Goal: Contribute content: Contribute content

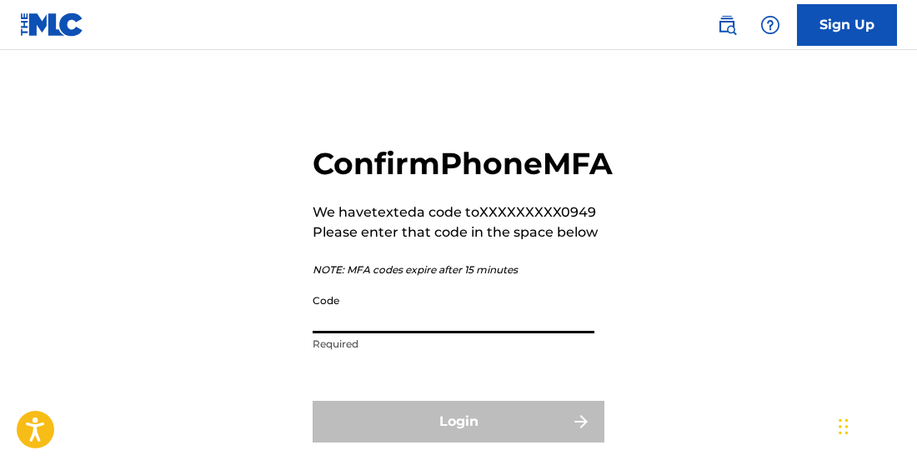
click at [518, 333] on input "Code" at bounding box center [454, 310] width 282 height 48
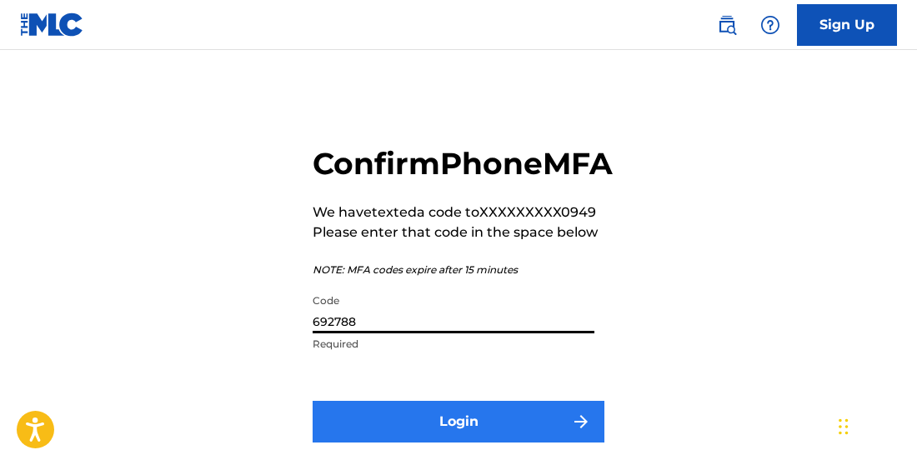
type input "692788"
click at [463, 443] on button "Login" at bounding box center [459, 422] width 292 height 42
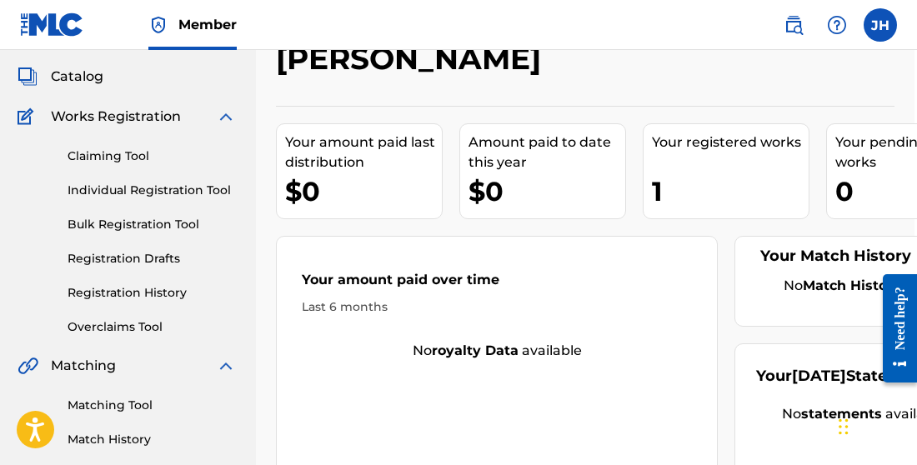
scroll to position [88, 3]
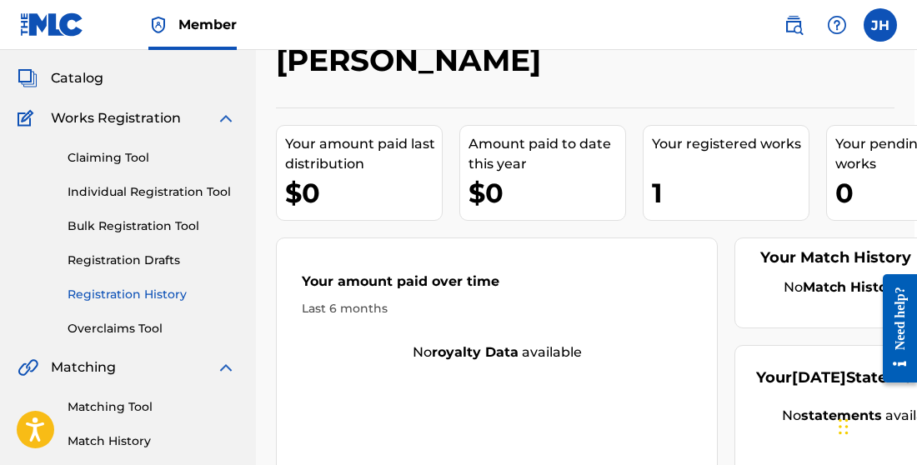
click at [134, 295] on link "Registration History" at bounding box center [152, 295] width 168 height 18
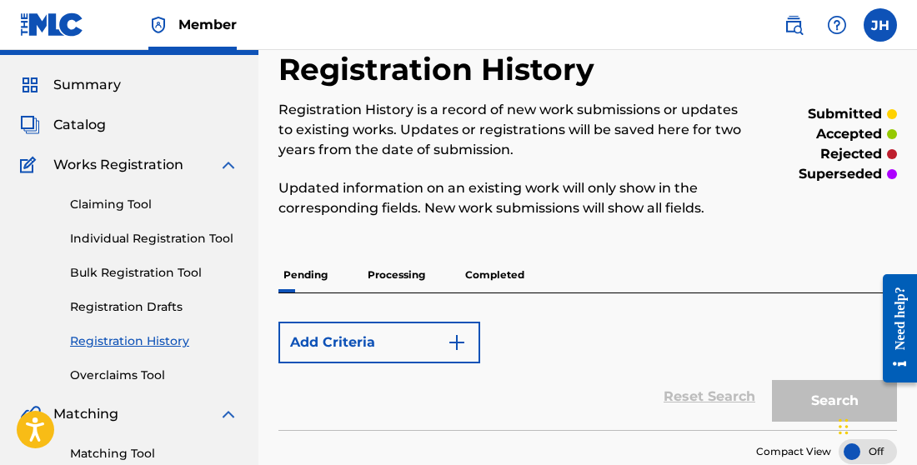
scroll to position [38, 0]
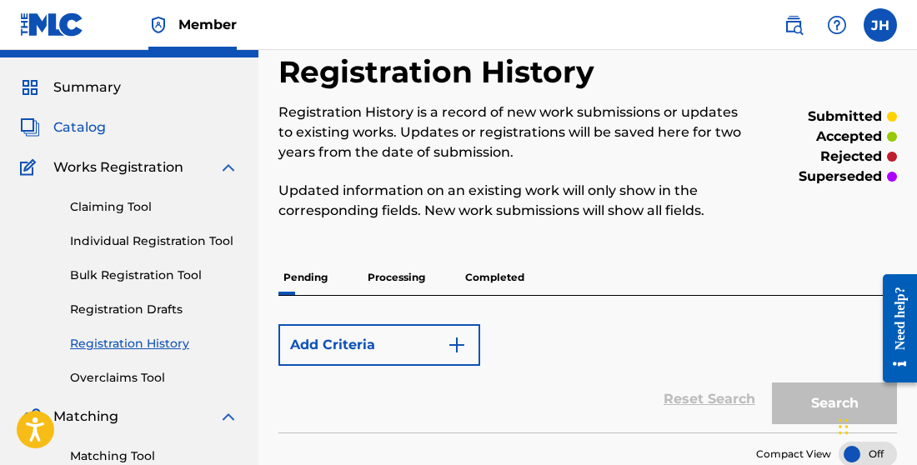
click at [93, 127] on span "Catalog" at bounding box center [79, 128] width 53 height 20
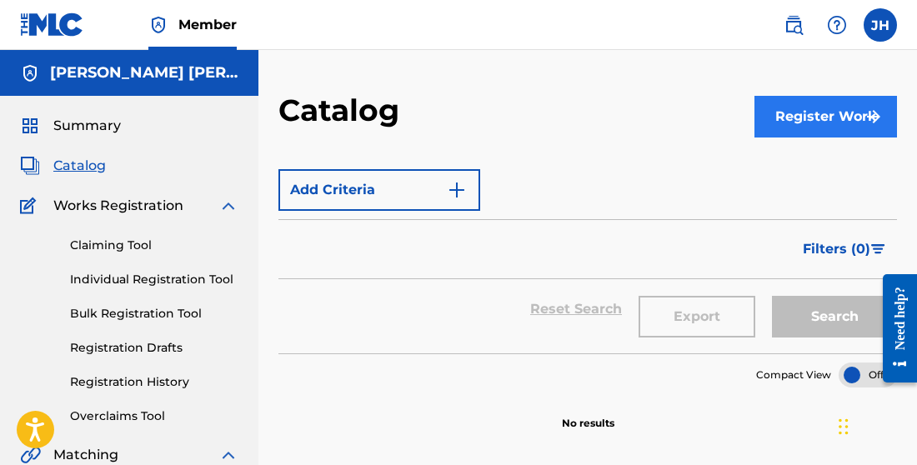
click at [799, 125] on button "Register Work" at bounding box center [825, 117] width 143 height 42
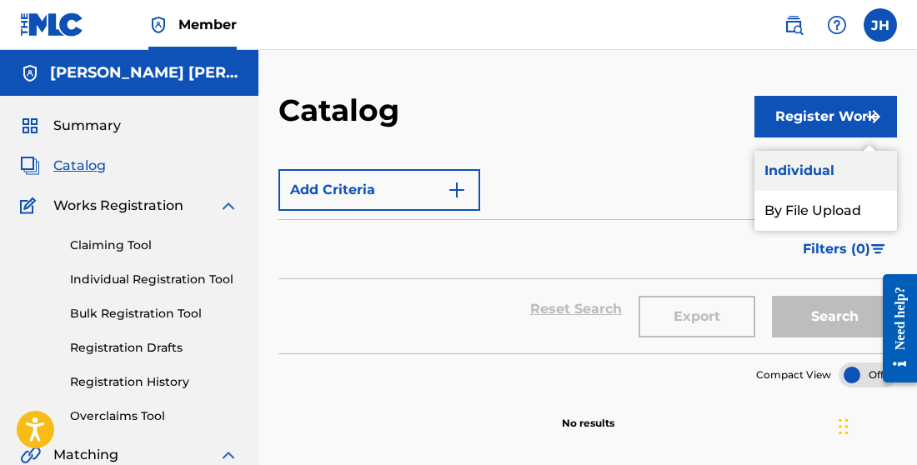
click at [791, 167] on link "Individual" at bounding box center [825, 171] width 143 height 40
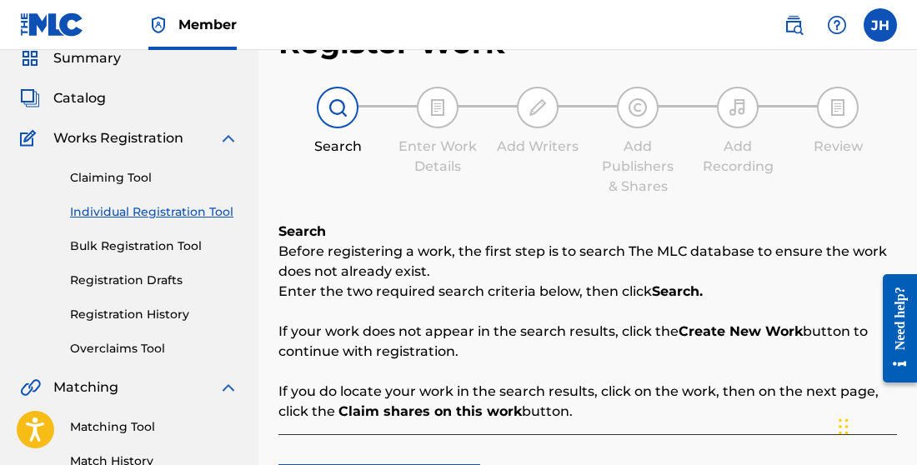
scroll to position [70, 0]
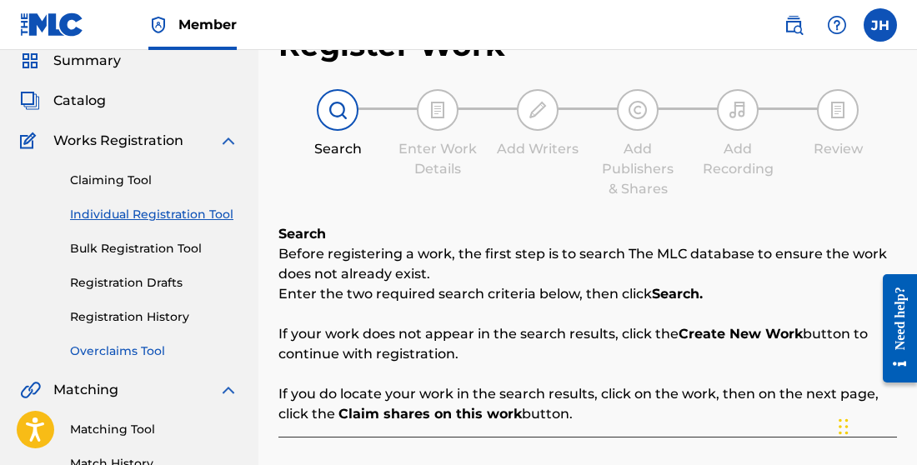
click at [138, 348] on link "Overclaims Tool" at bounding box center [154, 352] width 168 height 18
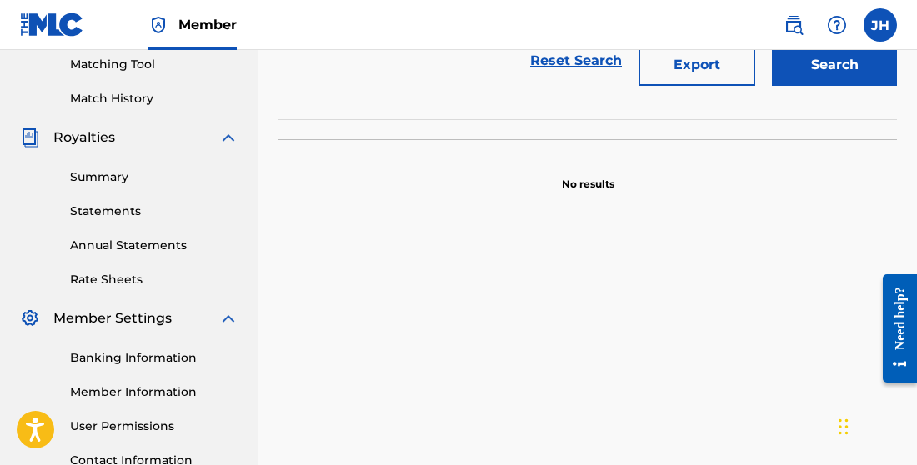
scroll to position [431, 0]
click at [89, 173] on link "Summary" at bounding box center [154, 177] width 168 height 18
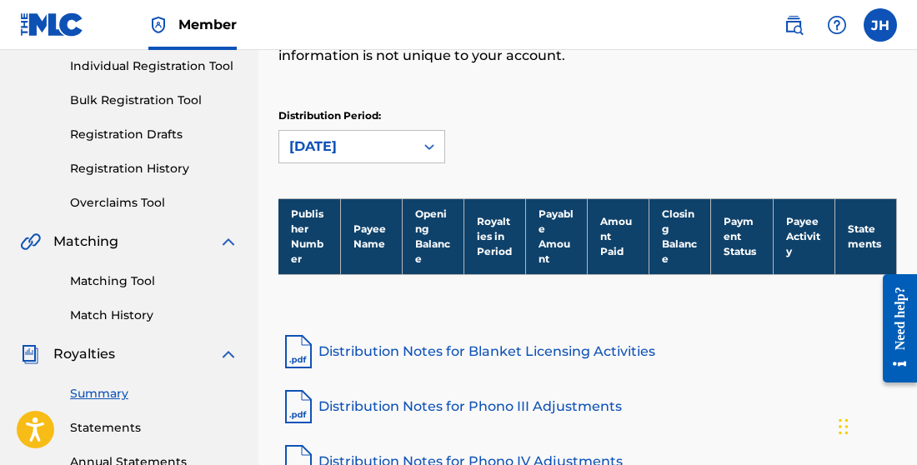
scroll to position [211, 1]
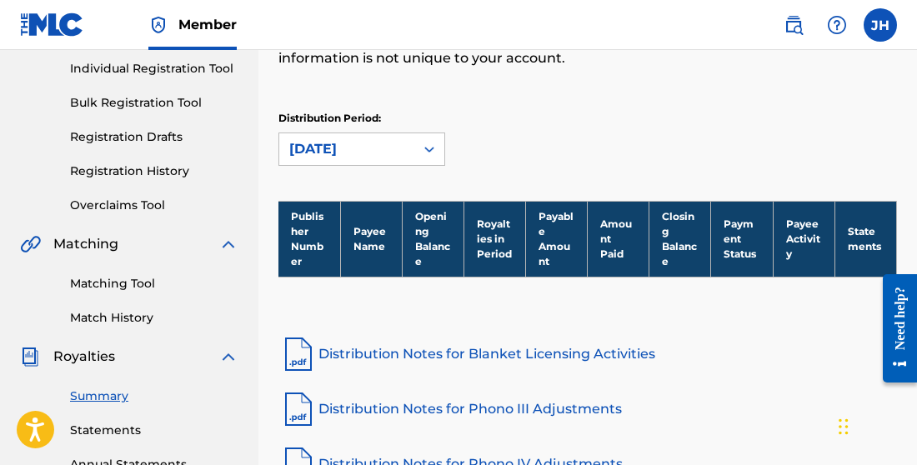
click at [472, 368] on link "Distribution Notes for Blanket Licensing Activities" at bounding box center [587, 354] width 618 height 40
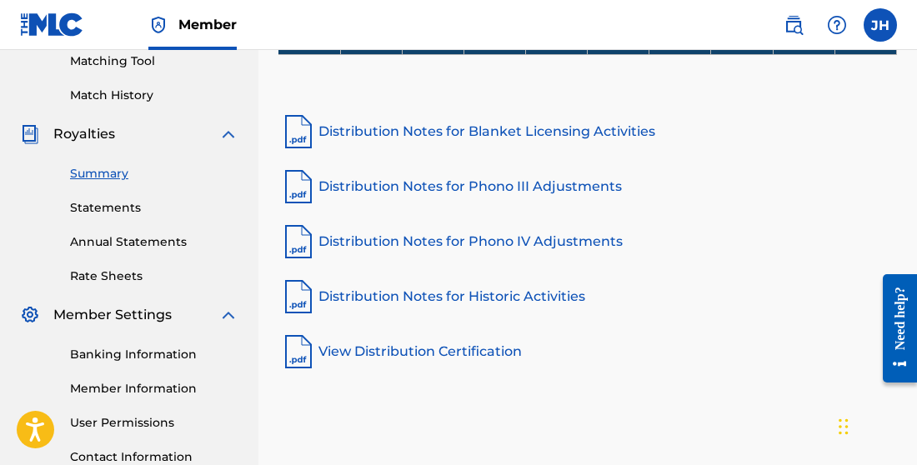
scroll to position [437, 0]
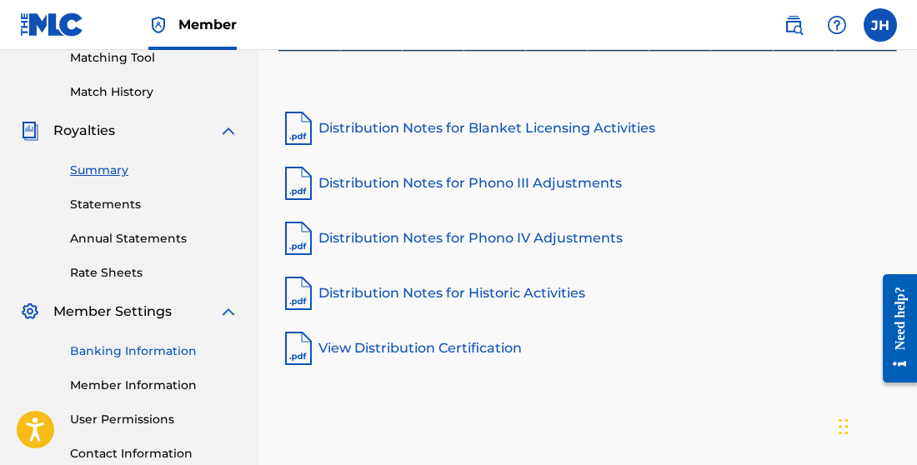
click at [158, 351] on link "Banking Information" at bounding box center [154, 352] width 168 height 18
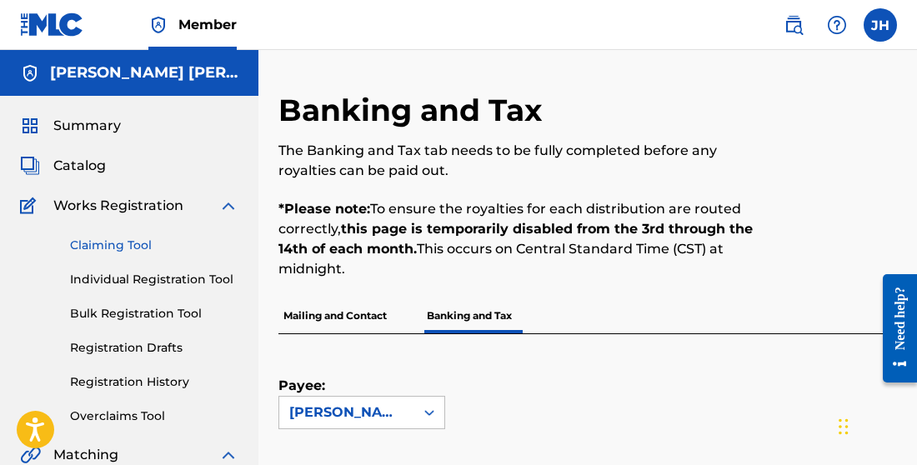
click at [112, 245] on link "Claiming Tool" at bounding box center [154, 246] width 168 height 18
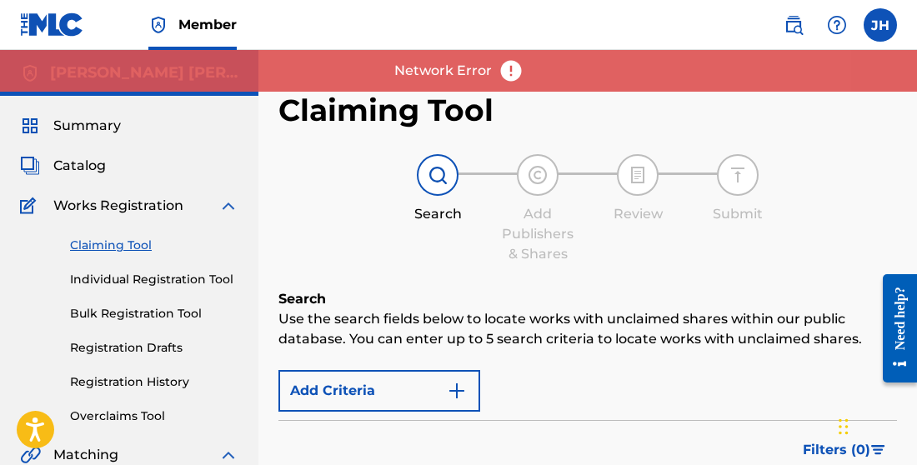
click at [505, 68] on img at bounding box center [510, 70] width 25 height 25
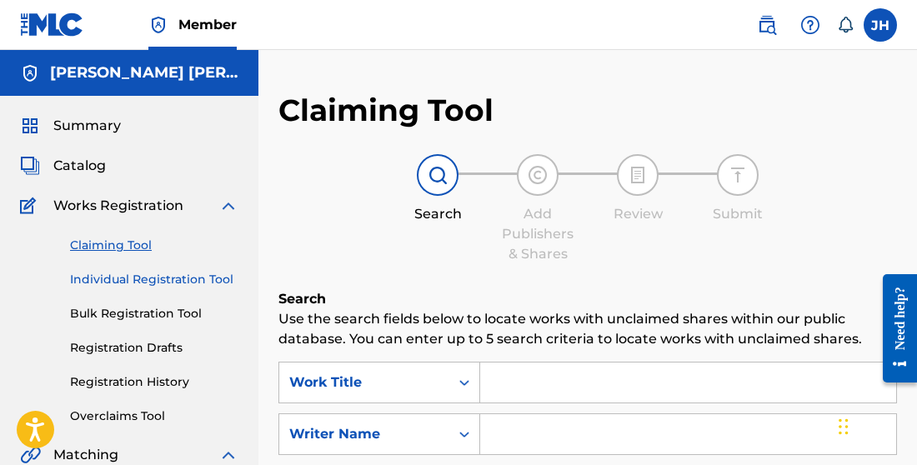
click at [153, 283] on link "Individual Registration Tool" at bounding box center [154, 280] width 168 height 18
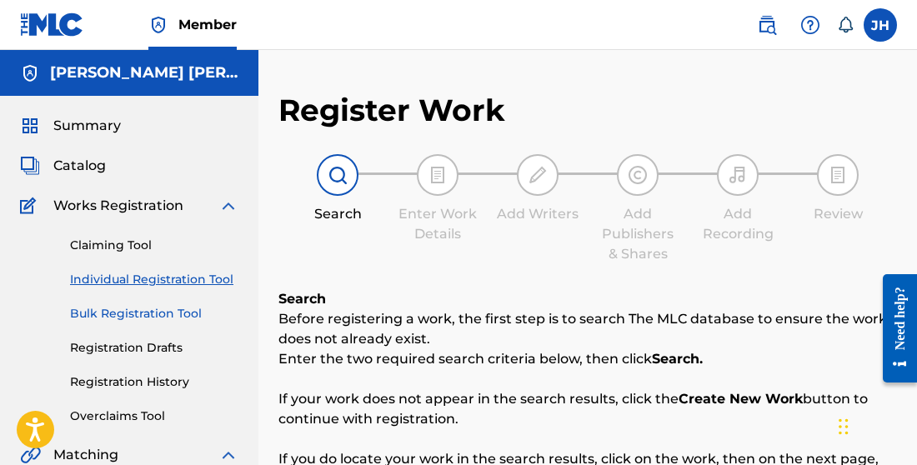
click at [146, 315] on link "Bulk Registration Tool" at bounding box center [154, 314] width 168 height 18
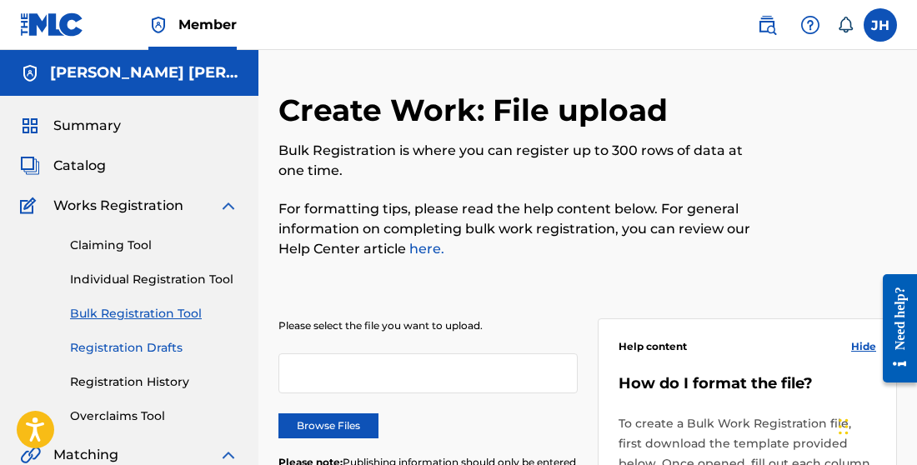
click at [143, 344] on link "Registration Drafts" at bounding box center [154, 348] width 168 height 18
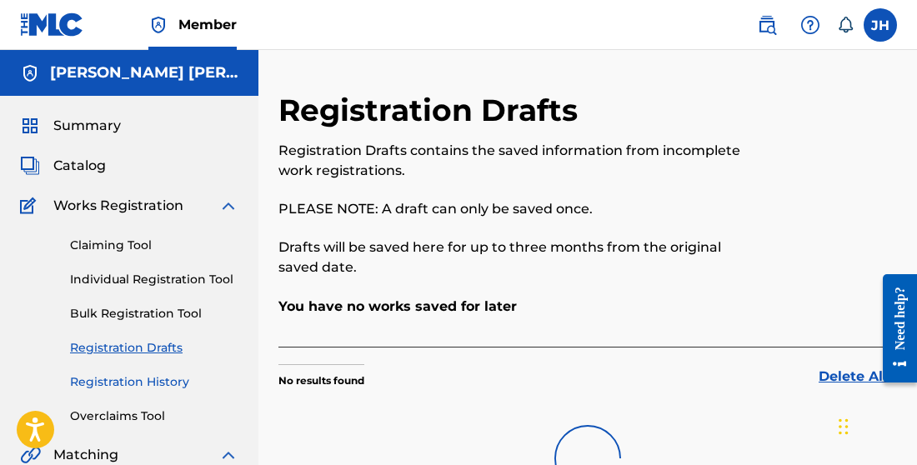
click at [133, 380] on link "Registration History" at bounding box center [154, 382] width 168 height 18
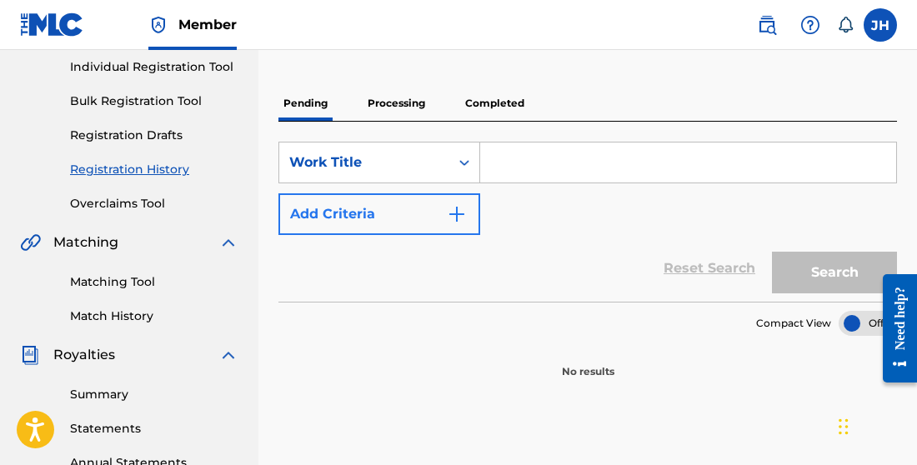
scroll to position [220, 0]
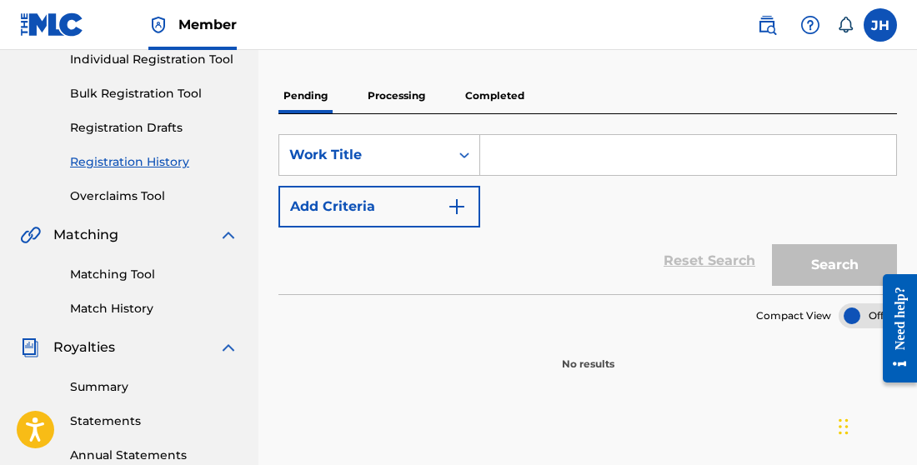
click at [492, 97] on p "Completed" at bounding box center [494, 95] width 69 height 35
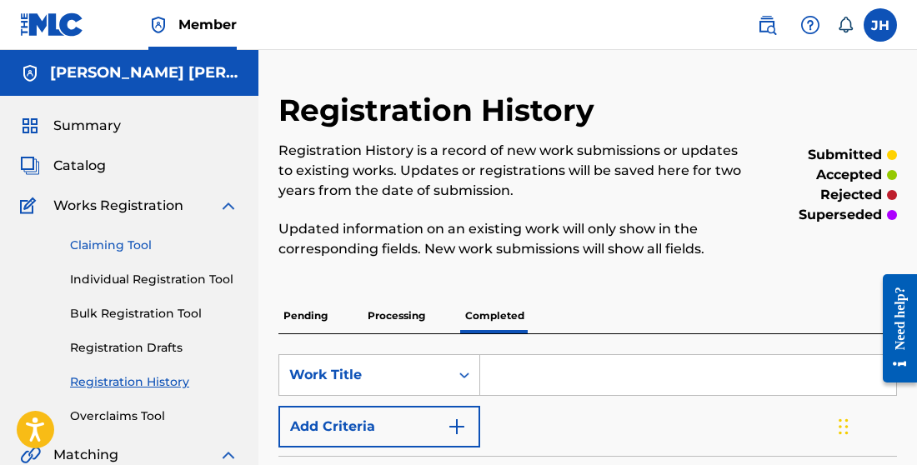
click at [131, 242] on link "Claiming Tool" at bounding box center [154, 246] width 168 height 18
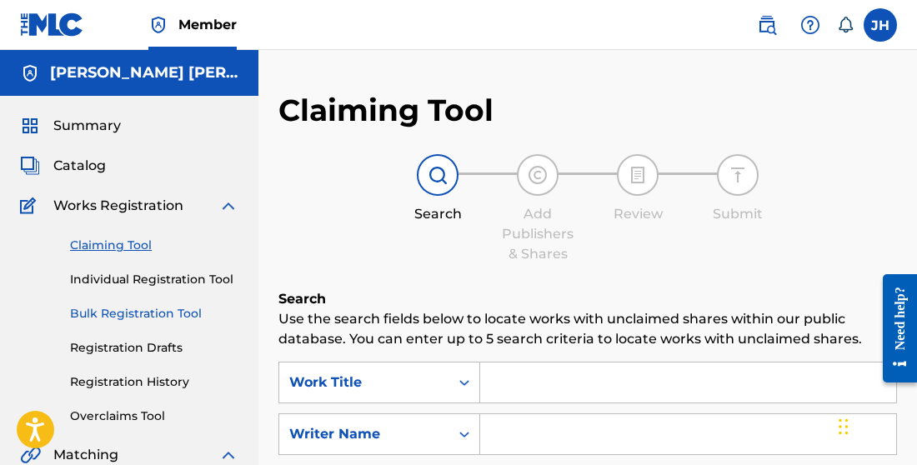
click at [194, 310] on link "Bulk Registration Tool" at bounding box center [154, 314] width 168 height 18
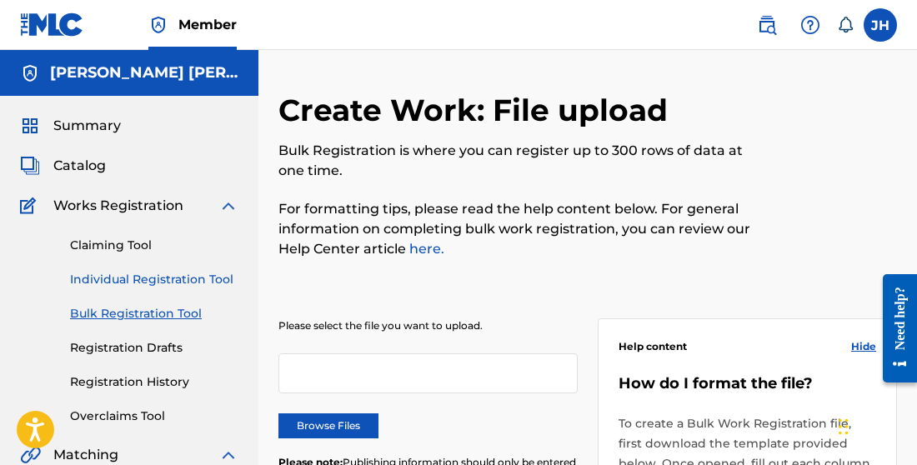
click at [183, 280] on link "Individual Registration Tool" at bounding box center [154, 280] width 168 height 18
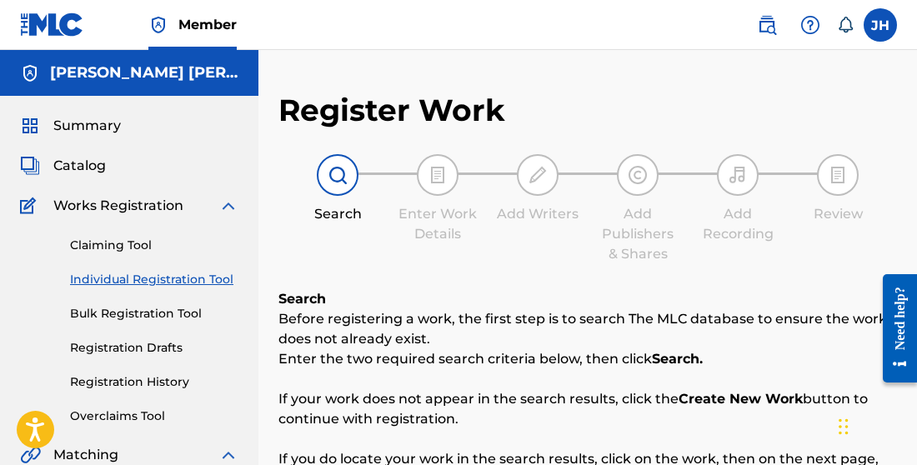
click at [66, 166] on span "Catalog" at bounding box center [79, 166] width 53 height 20
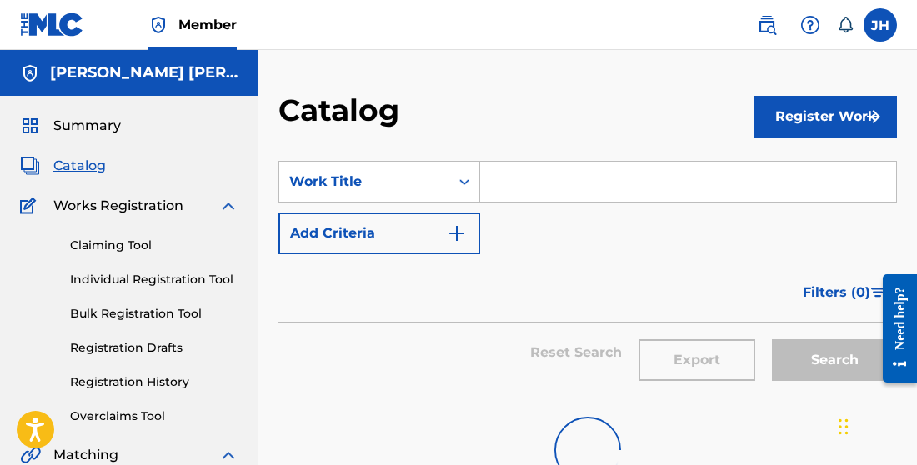
click at [541, 184] on input "Search Form" at bounding box center [688, 182] width 416 height 40
type input "Maldita Amor"
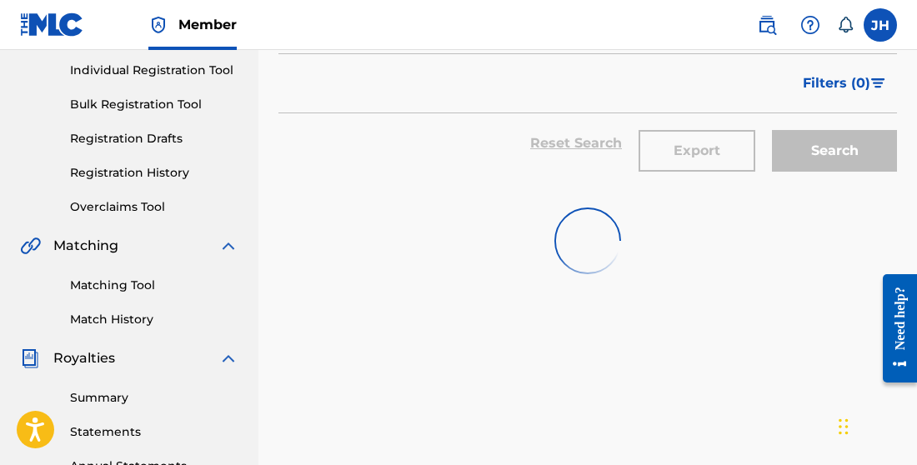
scroll to position [213, 0]
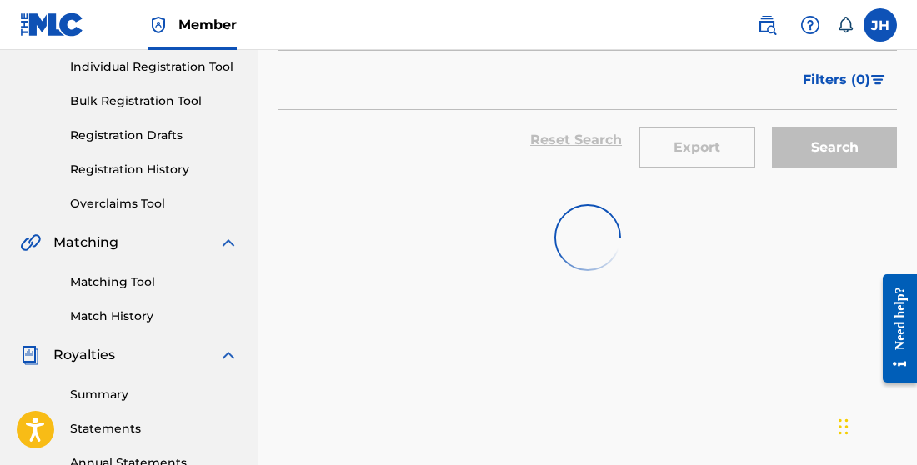
click at [784, 295] on div "SearchWithCriteriaac4a89cd-b342-410a-989a-1cbe01f783b7 Work Title Maldita Amor …" at bounding box center [587, 359] width 618 height 862
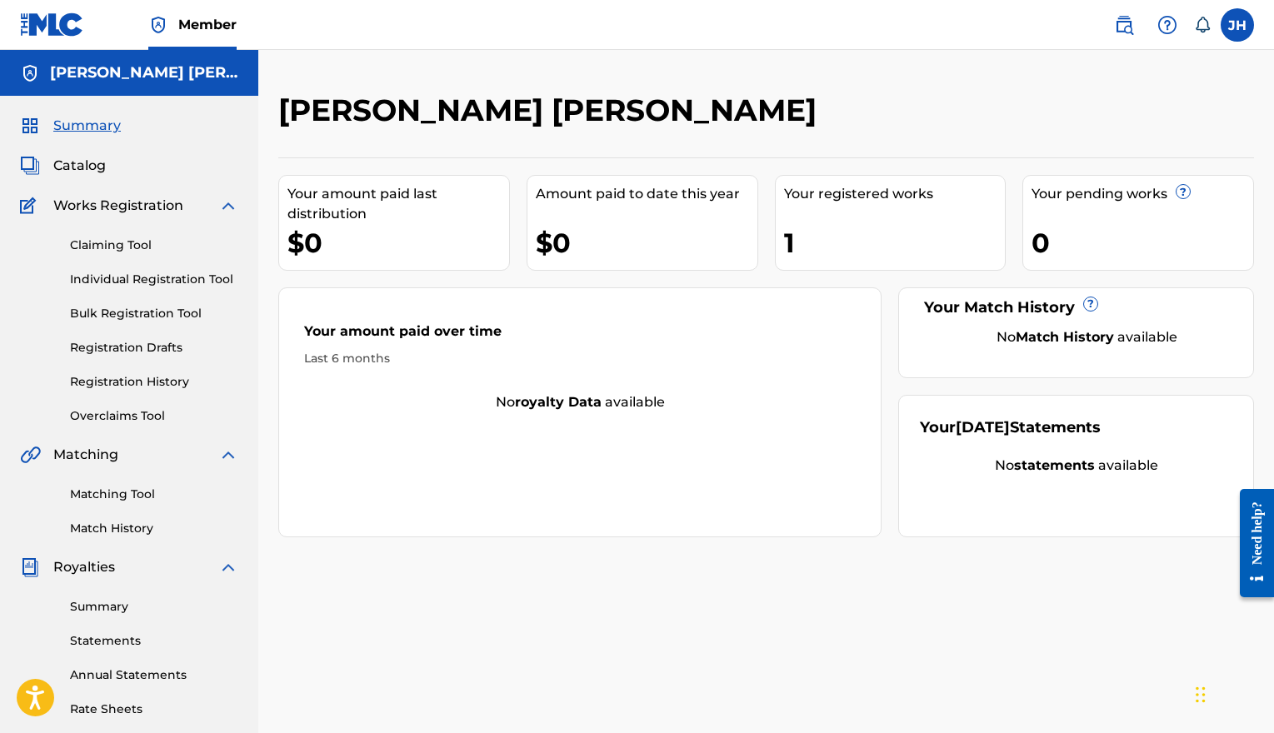
click at [807, 252] on div "1" at bounding box center [895, 243] width 222 height 38
click at [806, 210] on div "Your registered works 1" at bounding box center [891, 223] width 232 height 96
click at [803, 232] on div "1" at bounding box center [895, 243] width 222 height 38
click at [916, 34] on img at bounding box center [1124, 25] width 20 height 20
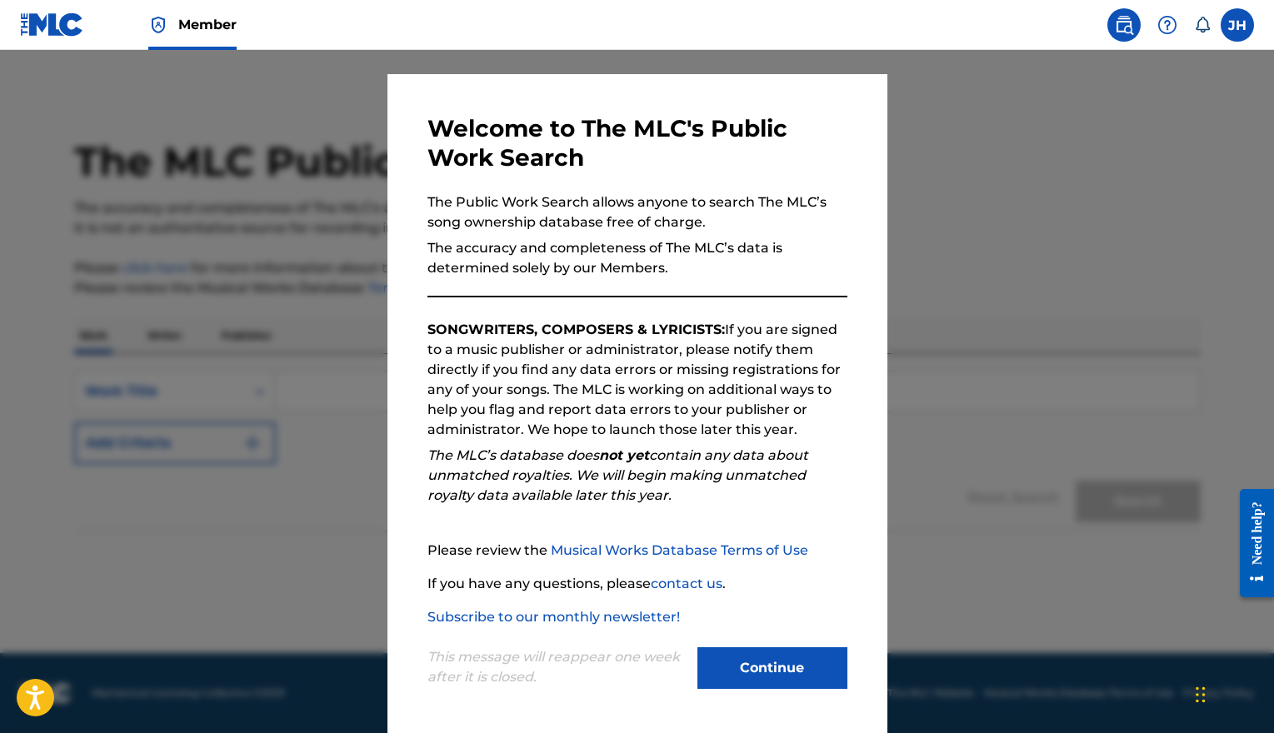
scroll to position [29, 0]
click at [749, 464] on button "Continue" at bounding box center [773, 669] width 150 height 42
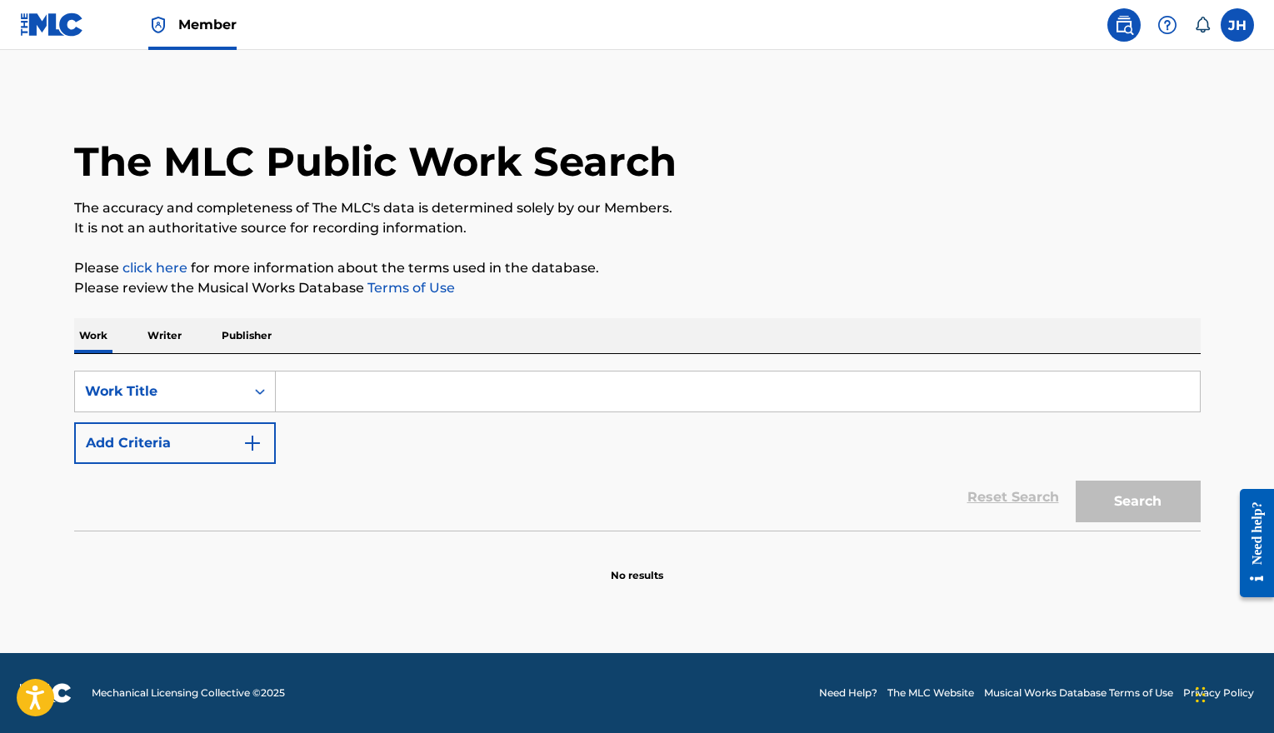
click at [488, 403] on input "Search Form" at bounding box center [738, 392] width 924 height 40
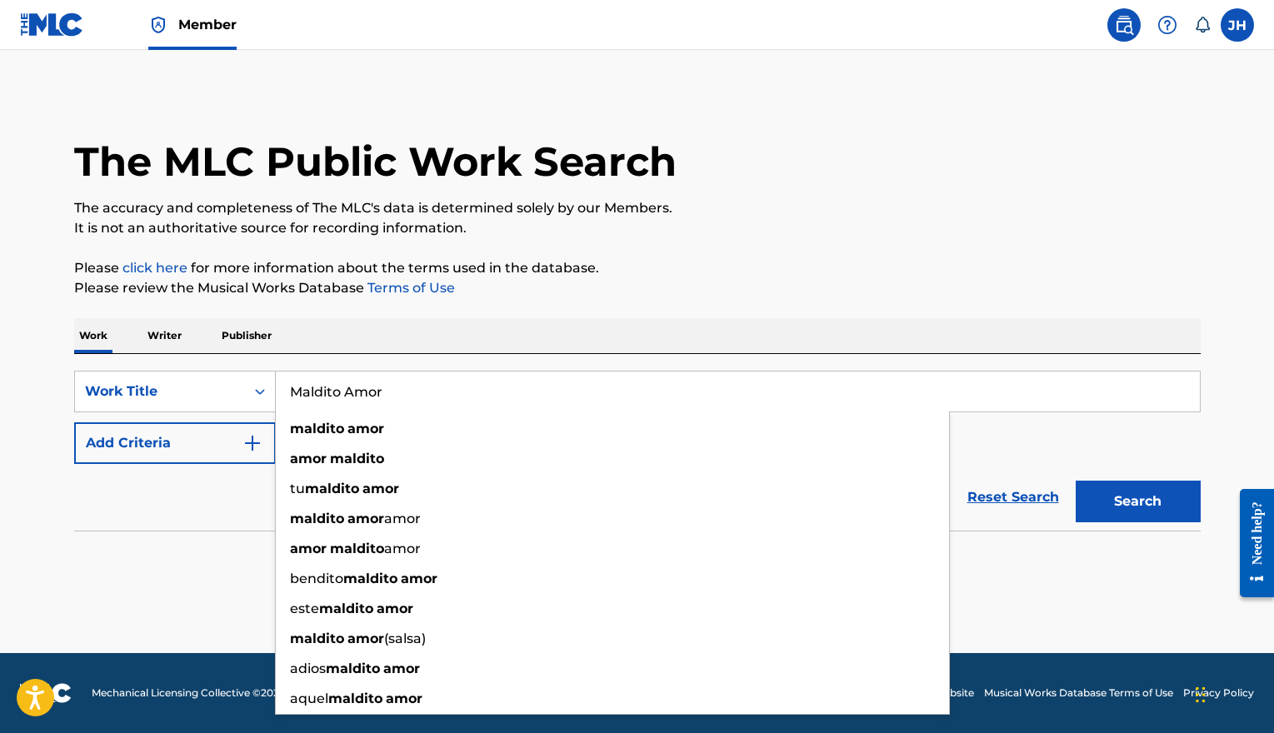
type input "Maldito Amor"
click at [916, 464] on button "Search" at bounding box center [1138, 502] width 125 height 42
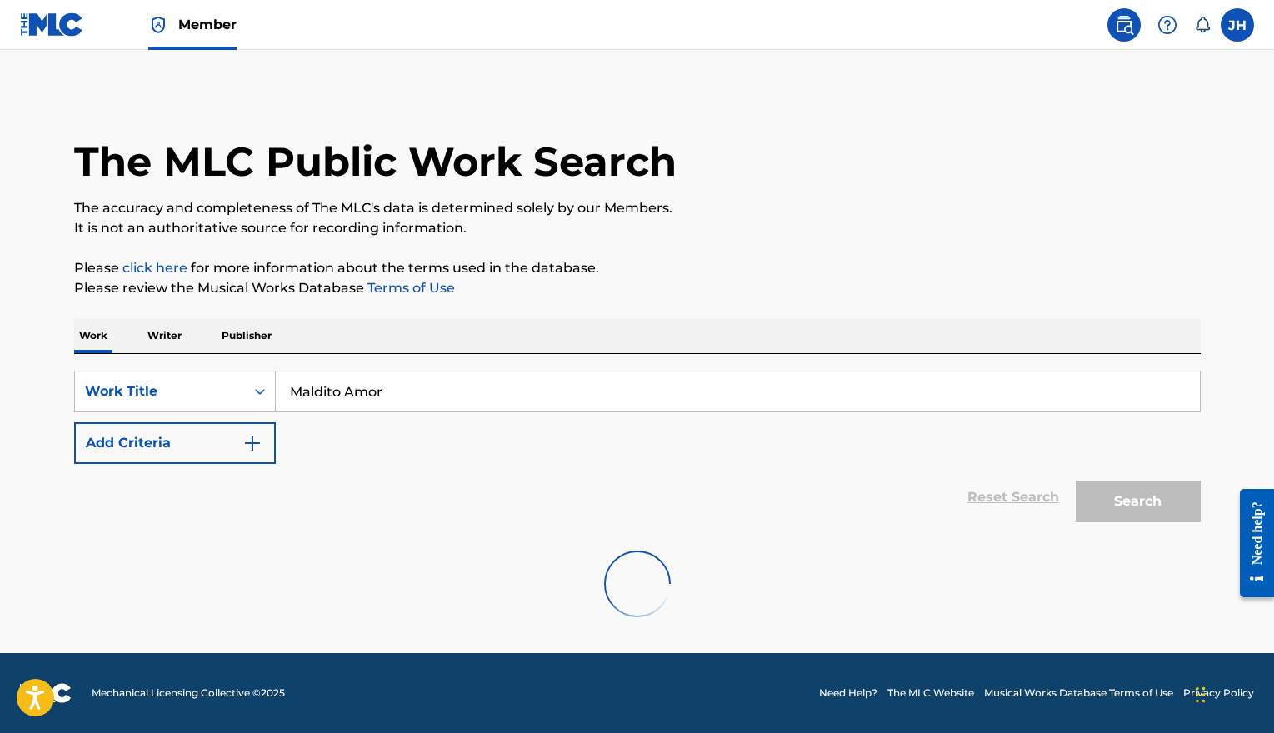
scroll to position [0, 0]
click at [223, 443] on button "Add Criteria" at bounding box center [175, 444] width 202 height 42
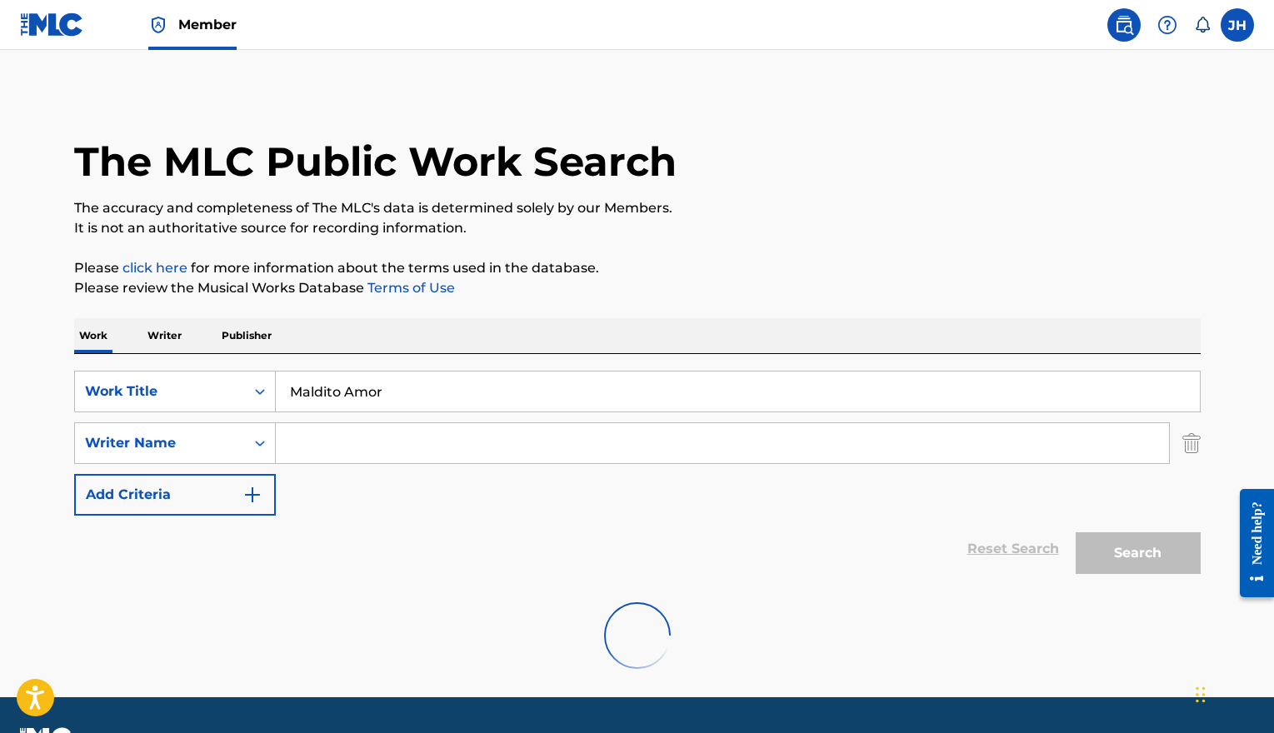
click at [175, 335] on p "Writer" at bounding box center [165, 335] width 44 height 35
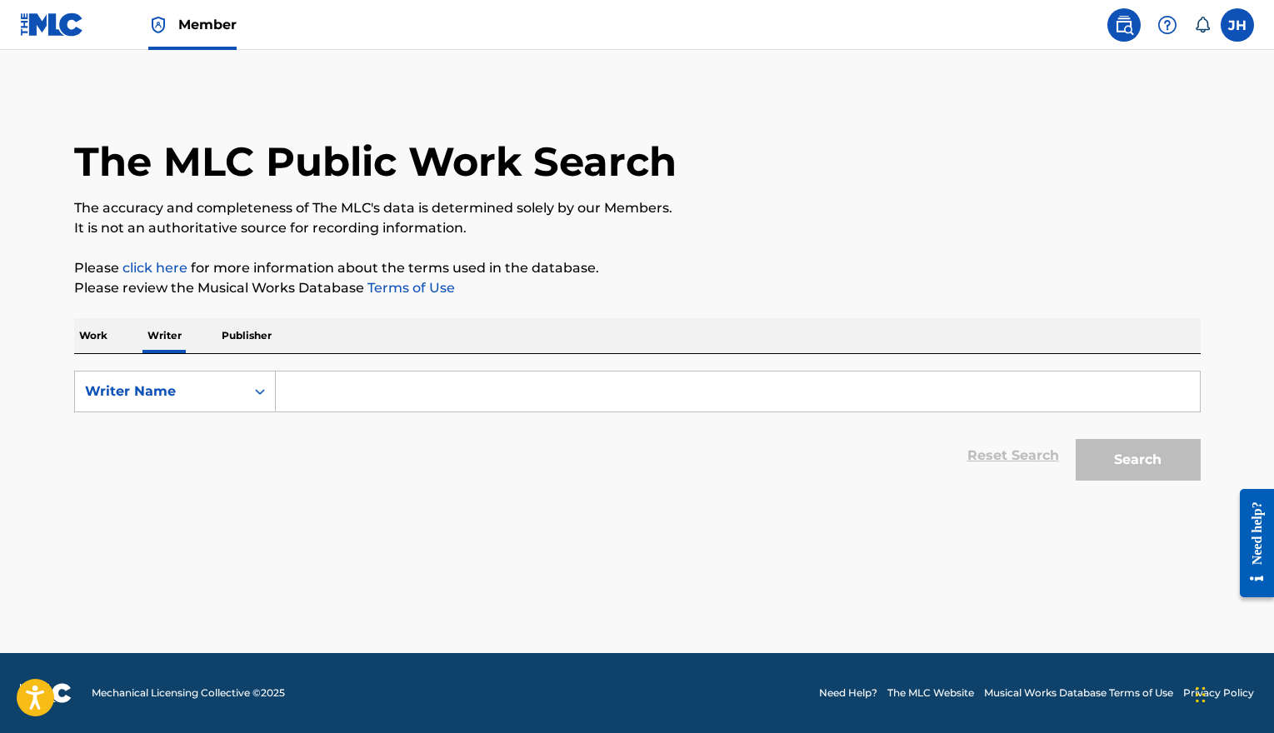
drag, startPoint x: 206, startPoint y: 336, endPoint x: 231, endPoint y: 338, distance: 25.1
click at [206, 336] on div "Work Writer Publisher" at bounding box center [637, 335] width 1127 height 35
click at [233, 338] on p "Publisher" at bounding box center [247, 335] width 60 height 35
click at [102, 333] on p "Work" at bounding box center [93, 335] width 38 height 35
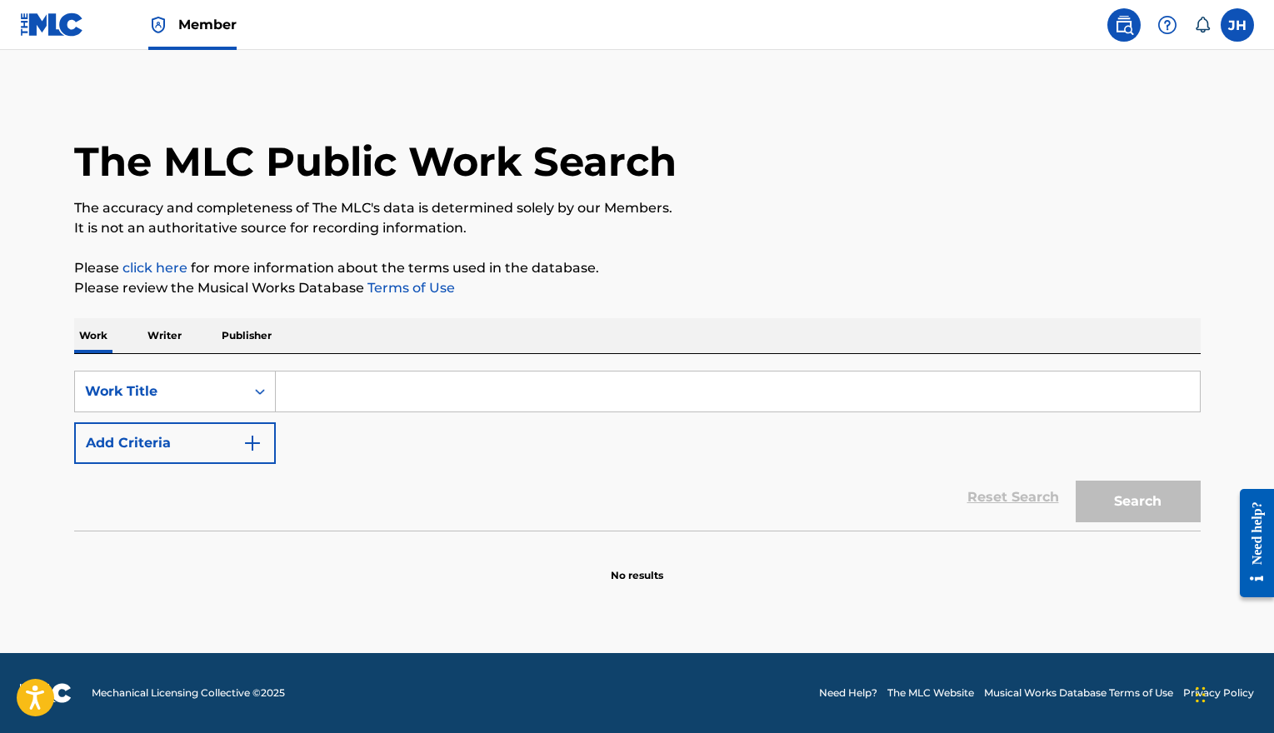
click at [323, 399] on input "Search Form" at bounding box center [738, 392] width 924 height 40
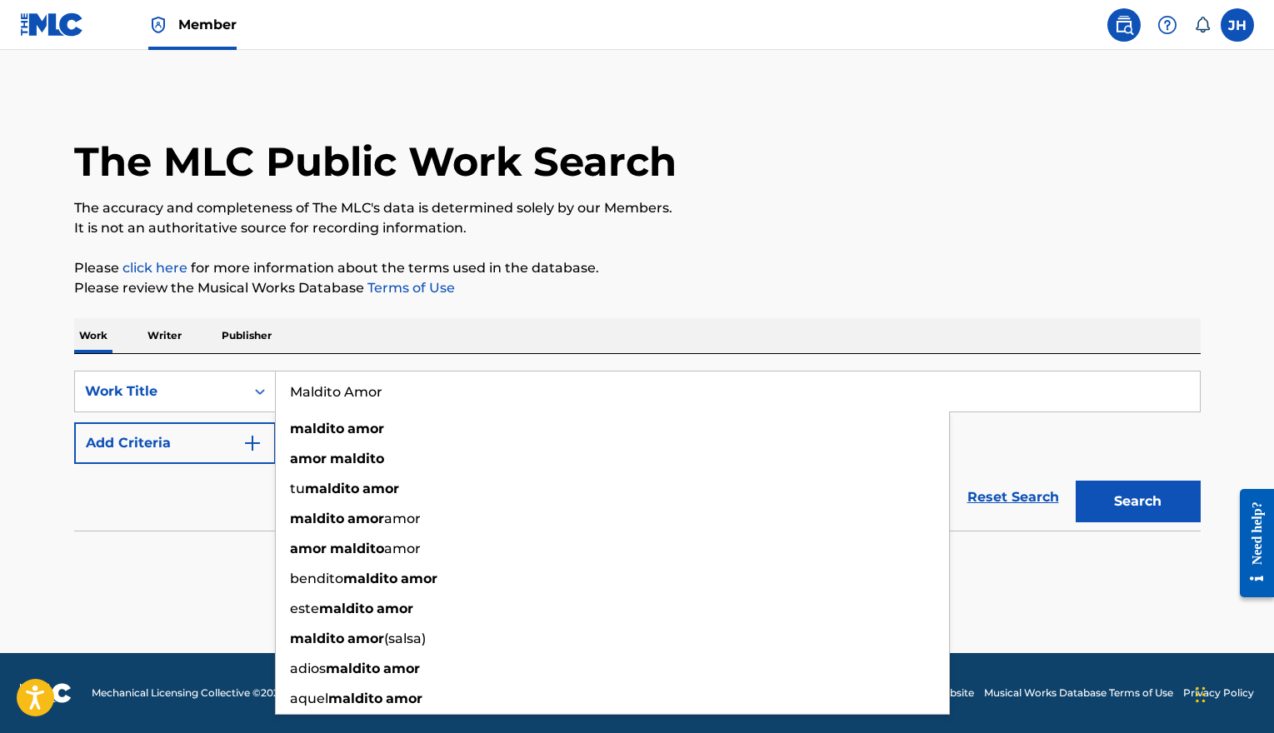
type input "Maldito Amor"
click at [916, 464] on button "Search" at bounding box center [1138, 502] width 125 height 42
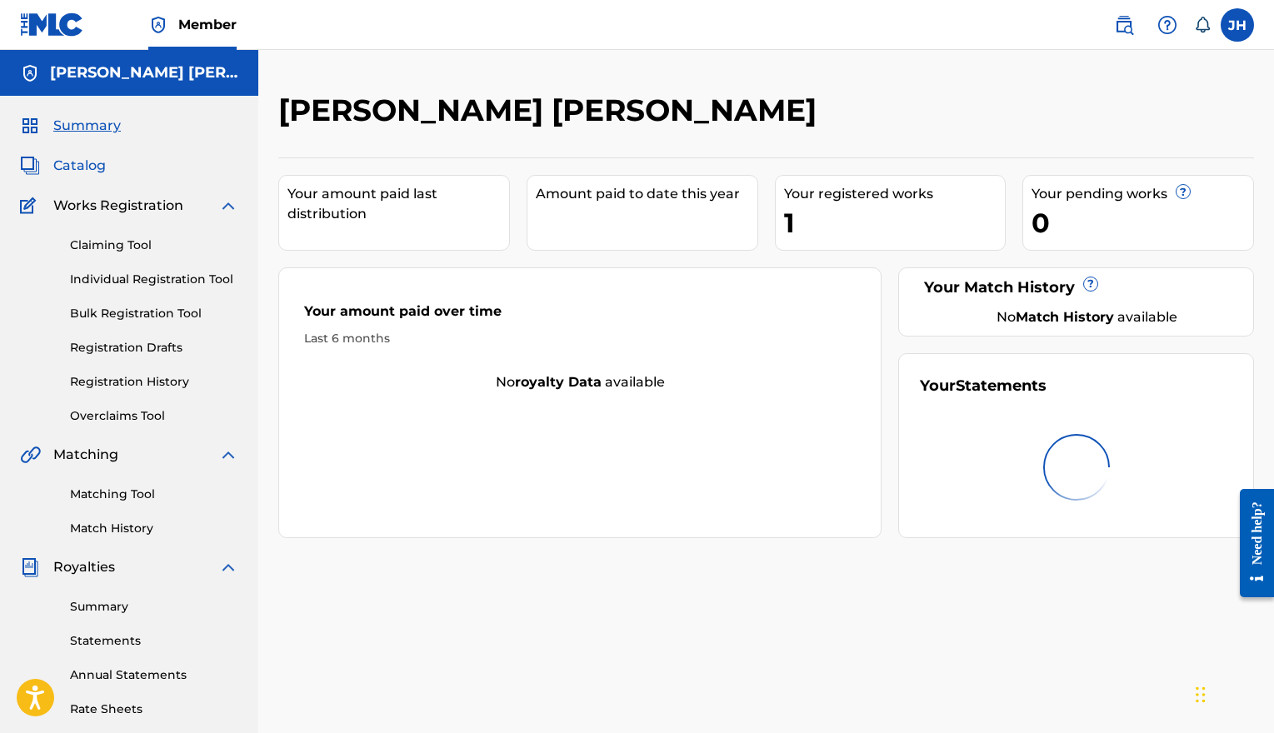
click at [78, 164] on span "Catalog" at bounding box center [79, 166] width 53 height 20
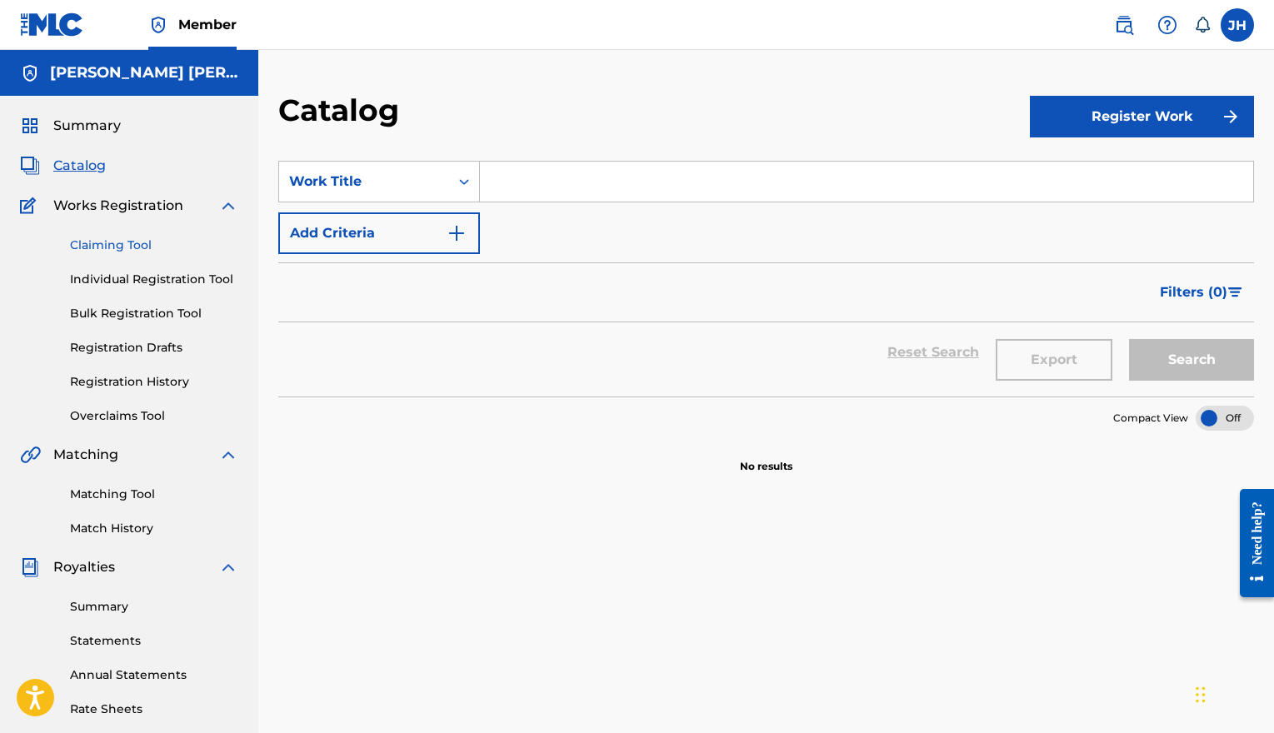
click at [137, 252] on link "Claiming Tool" at bounding box center [154, 246] width 168 height 18
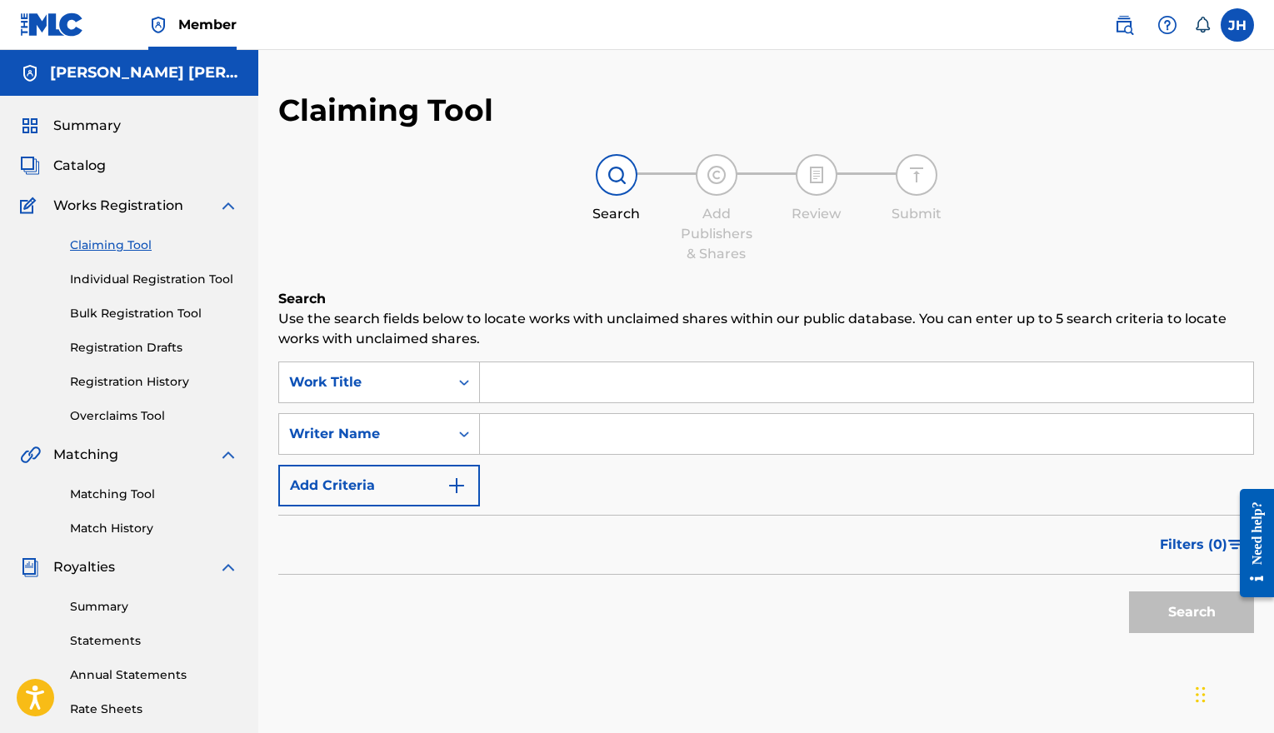
click at [494, 381] on input "Search Form" at bounding box center [866, 383] width 773 height 40
type input "Chilena Azteca"
click at [1149, 614] on button "Search" at bounding box center [1191, 613] width 125 height 42
click at [131, 276] on link "Individual Registration Tool" at bounding box center [154, 280] width 168 height 18
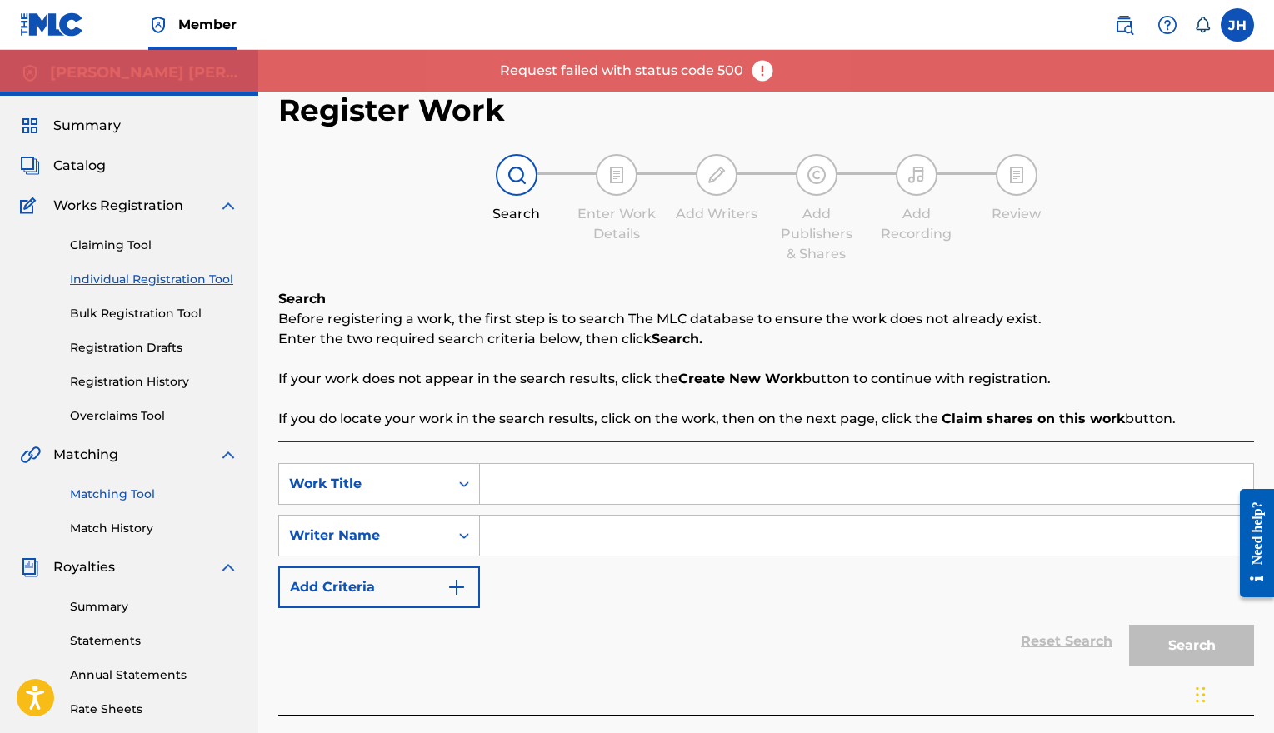
click at [149, 493] on link "Matching Tool" at bounding box center [154, 495] width 168 height 18
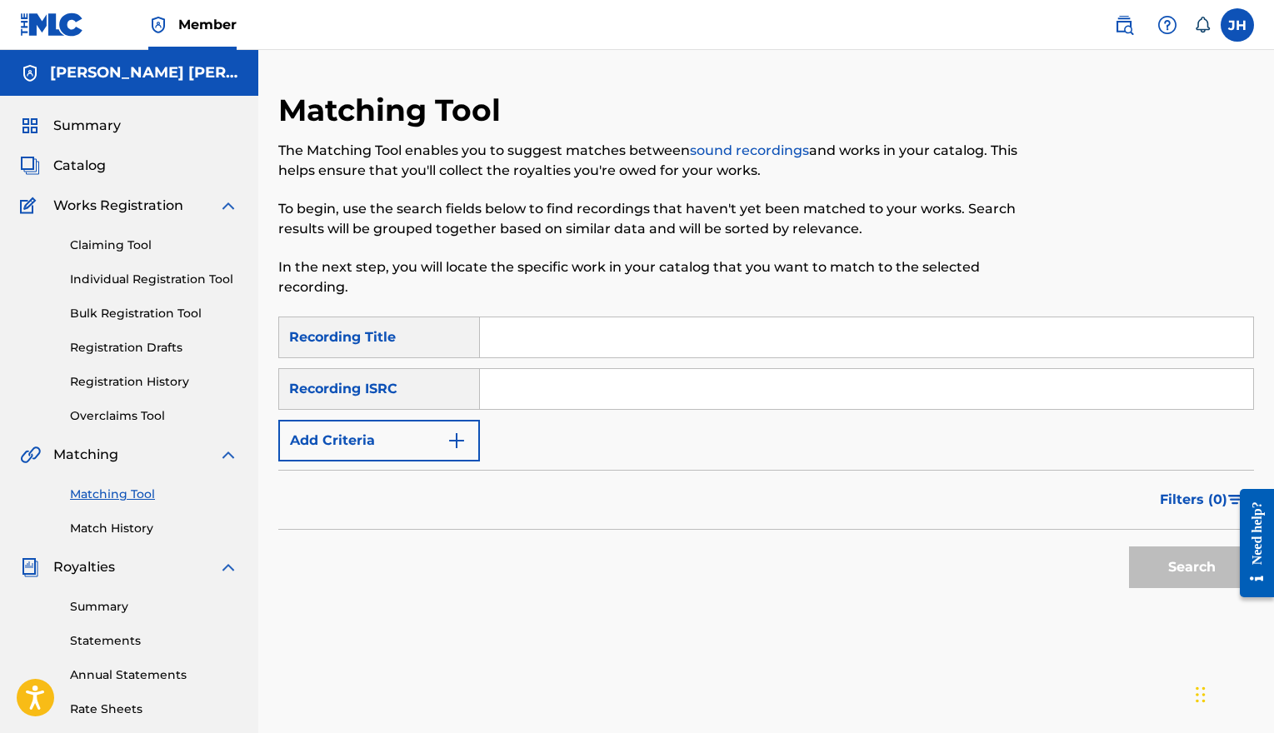
click at [496, 391] on input "Search Form" at bounding box center [866, 389] width 773 height 40
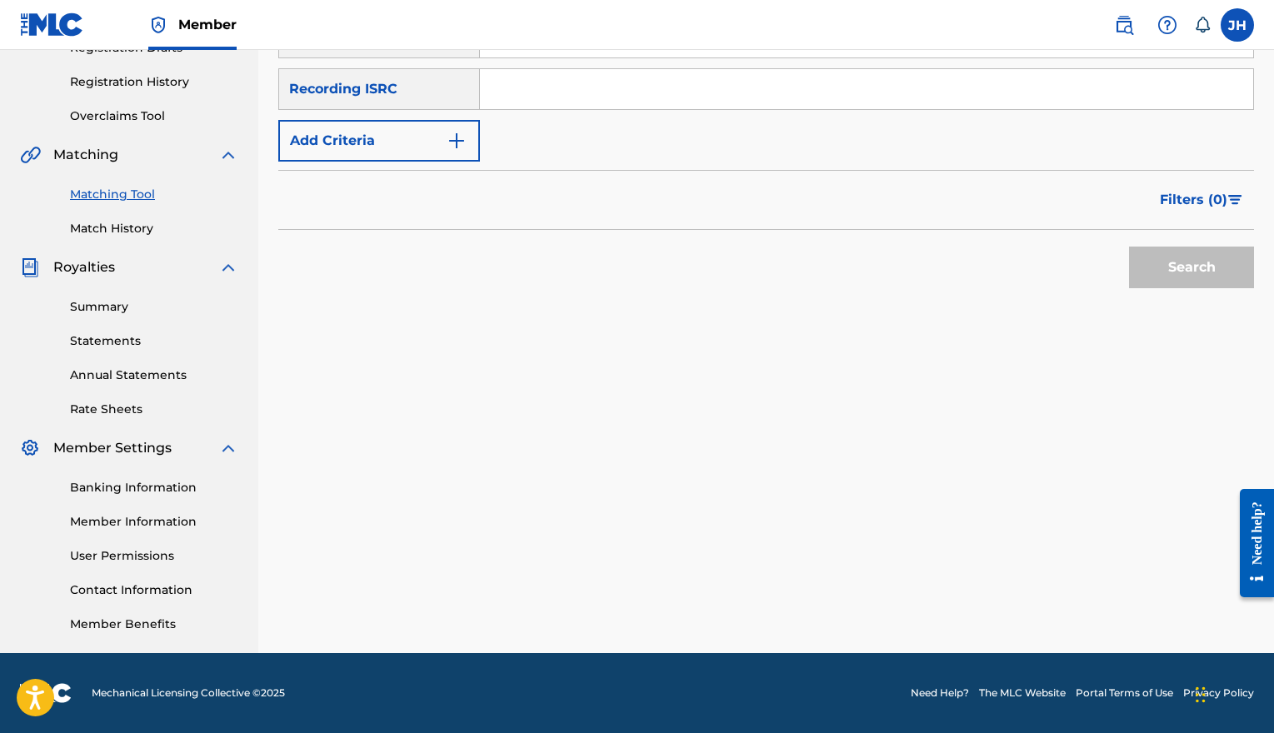
scroll to position [300, 0]
click at [138, 616] on div "Banking Information Member Information User Permissions Contact Information Mem…" at bounding box center [129, 545] width 218 height 175
click at [138, 620] on link "Member Benefits" at bounding box center [154, 625] width 168 height 18
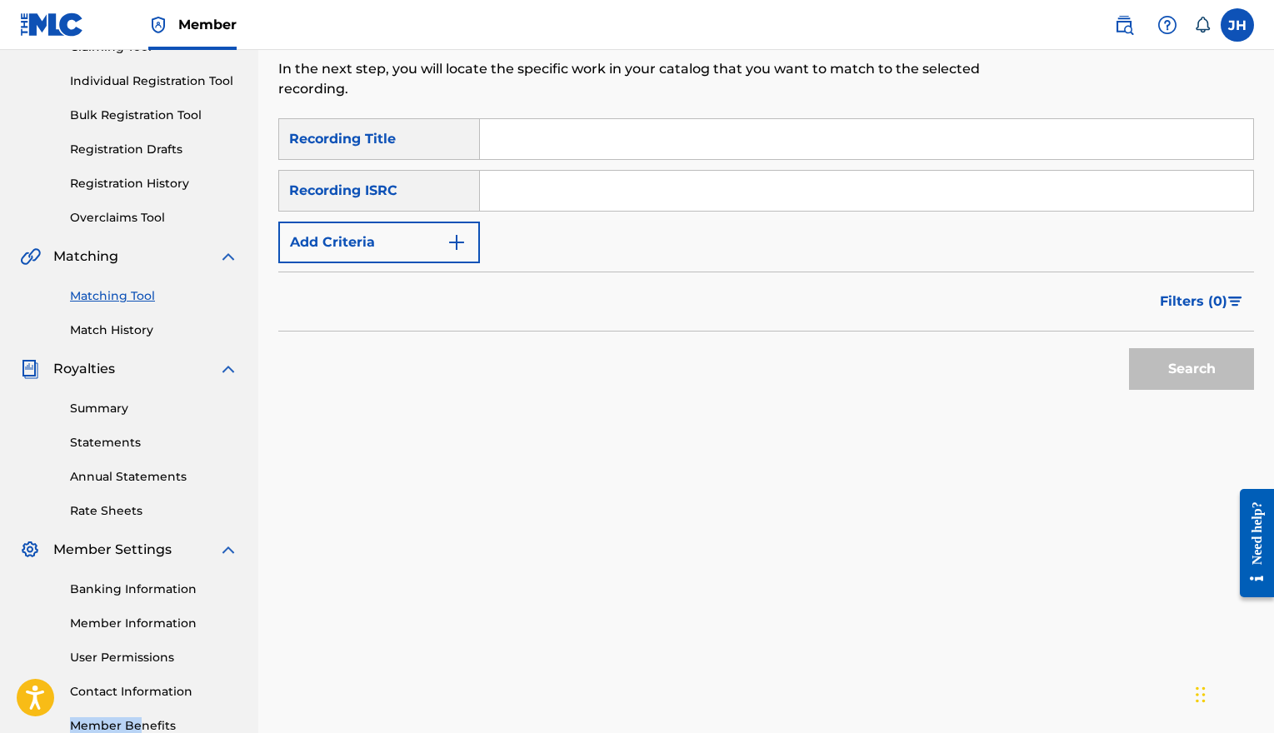
scroll to position [196, 0]
click at [112, 444] on link "Statements" at bounding box center [154, 446] width 168 height 18
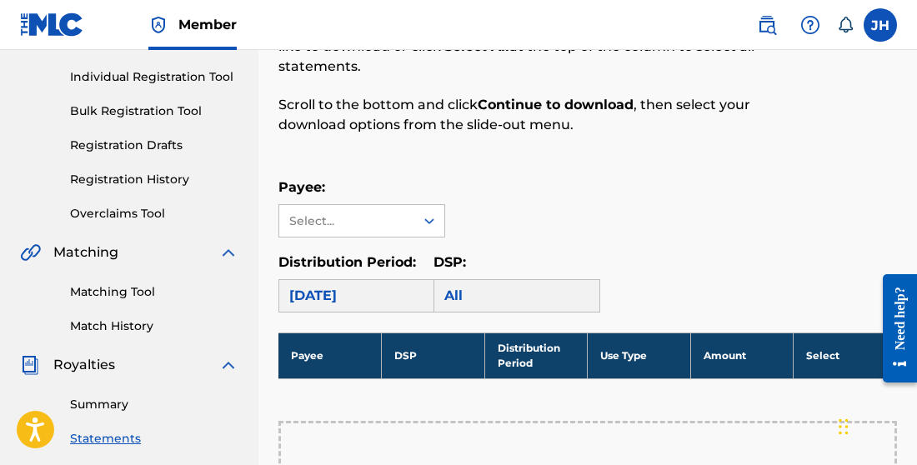
scroll to position [223, 0]
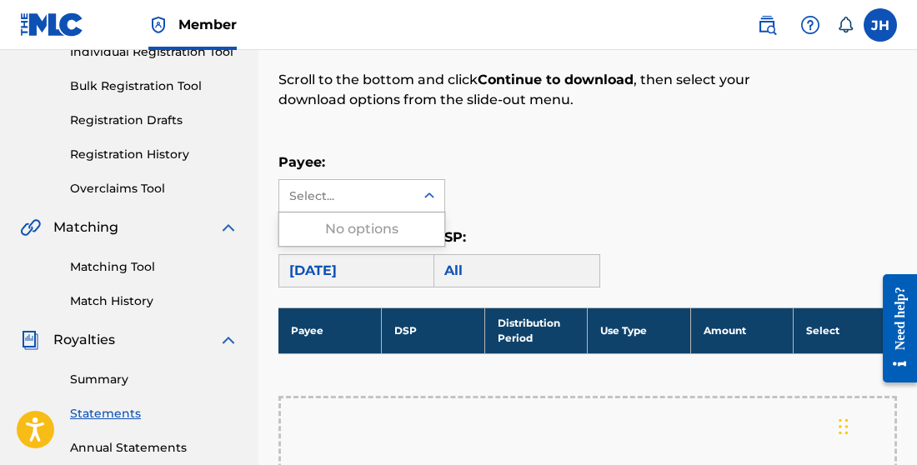
click at [432, 203] on icon at bounding box center [429, 196] width 17 height 17
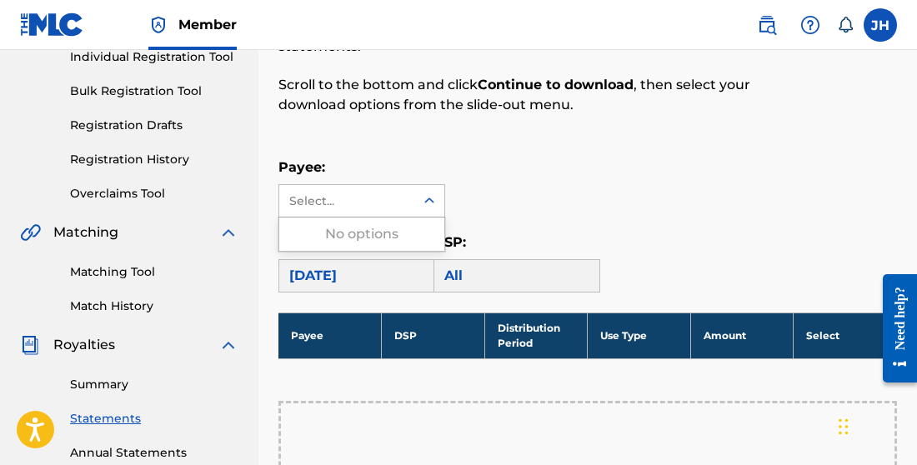
click at [538, 188] on div "Payee: Use Up and Down to choose options, press Enter to select the currently f…" at bounding box center [587, 188] width 618 height 60
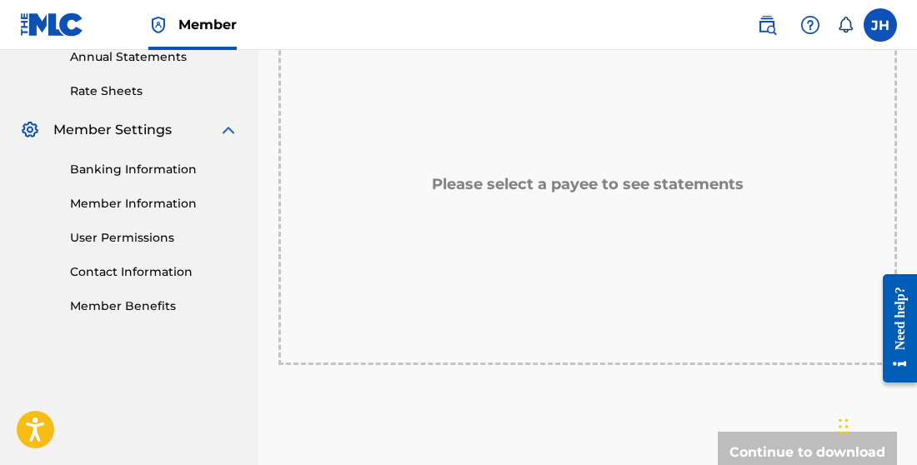
click at [652, 188] on h5 "Please select a payee to see statements" at bounding box center [588, 184] width 312 height 19
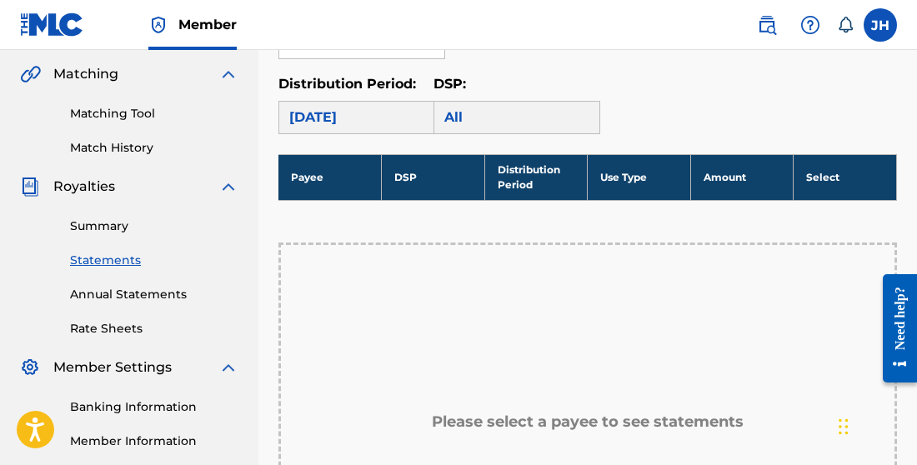
scroll to position [379, 0]
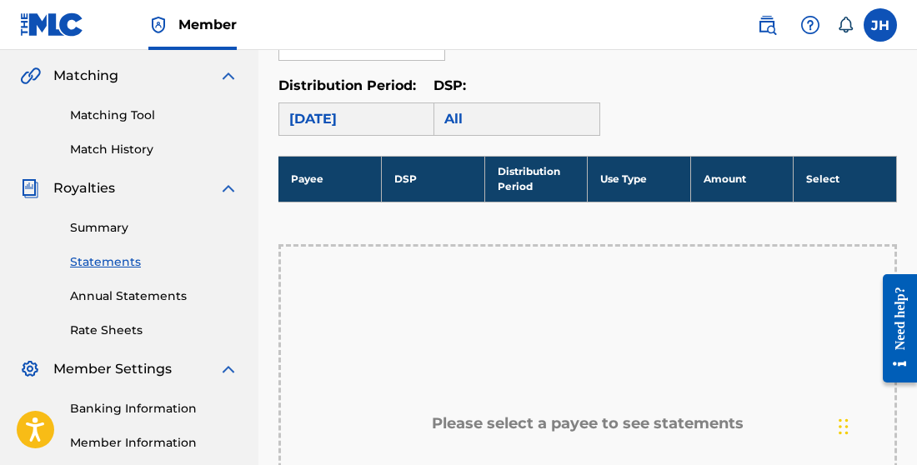
click at [647, 167] on th "Use Type" at bounding box center [639, 179] width 103 height 46
click at [363, 112] on div "April 2021" at bounding box center [361, 119] width 167 height 33
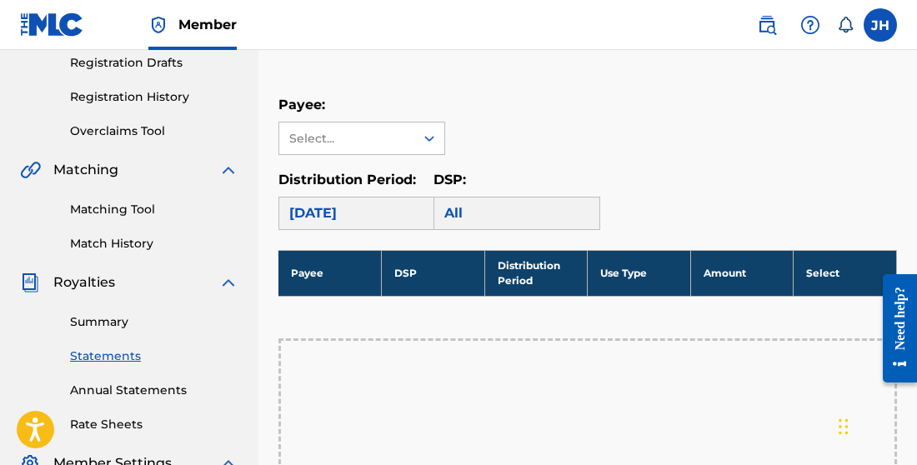
scroll to position [290, 0]
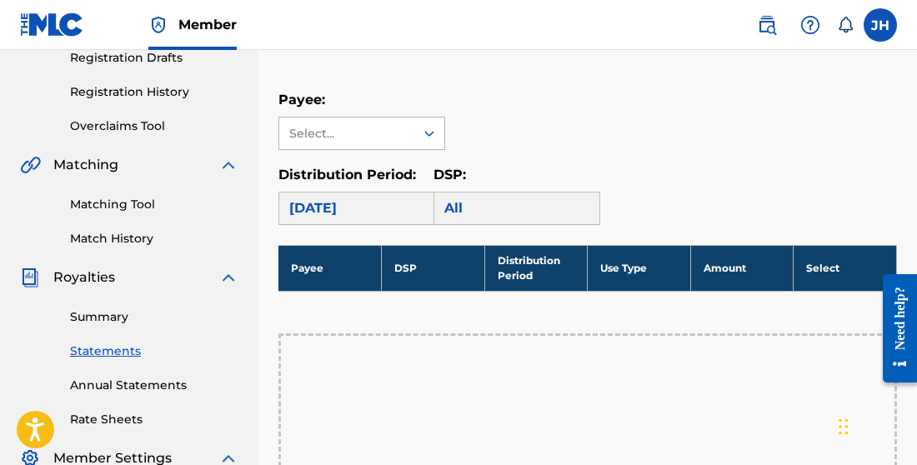
click at [433, 139] on icon at bounding box center [429, 133] width 17 height 17
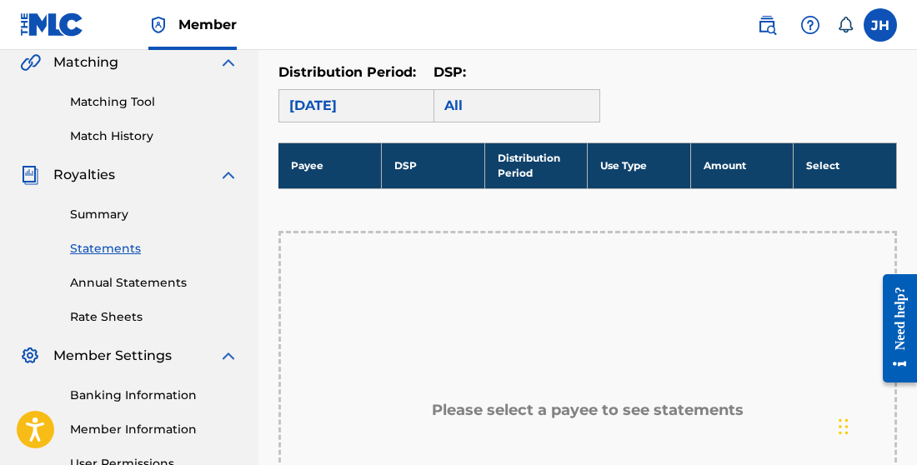
scroll to position [394, 0]
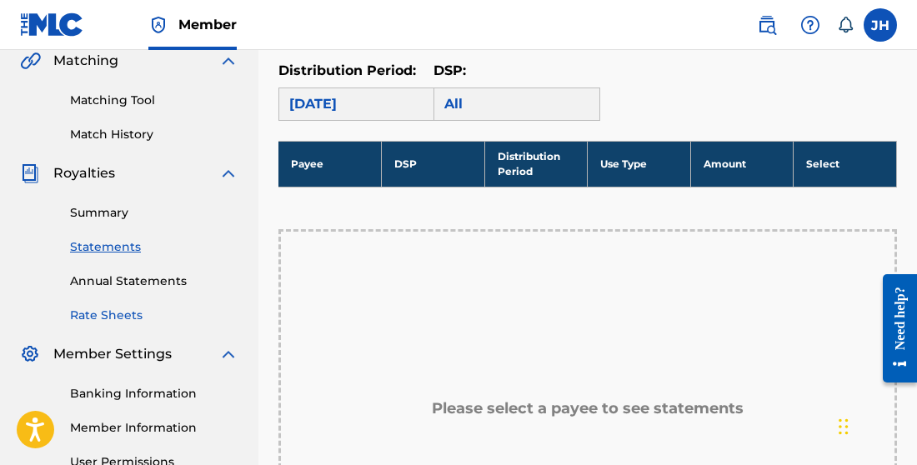
click at [129, 308] on link "Rate Sheets" at bounding box center [154, 316] width 168 height 18
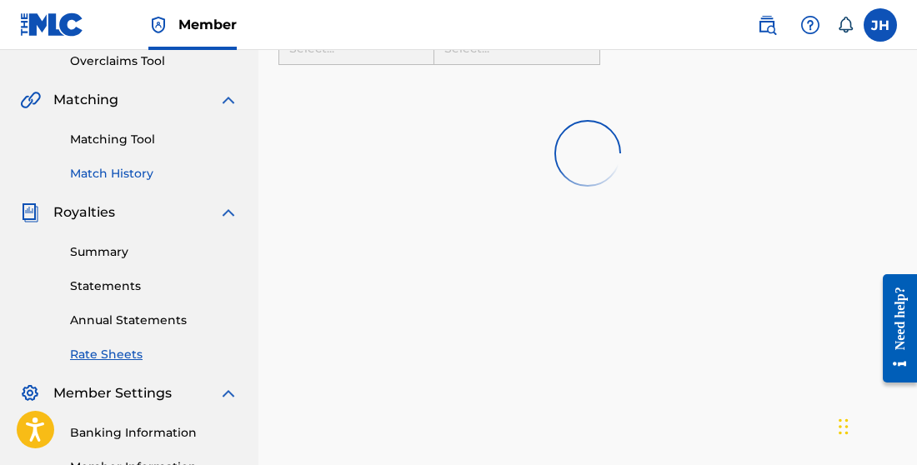
scroll to position [357, 0]
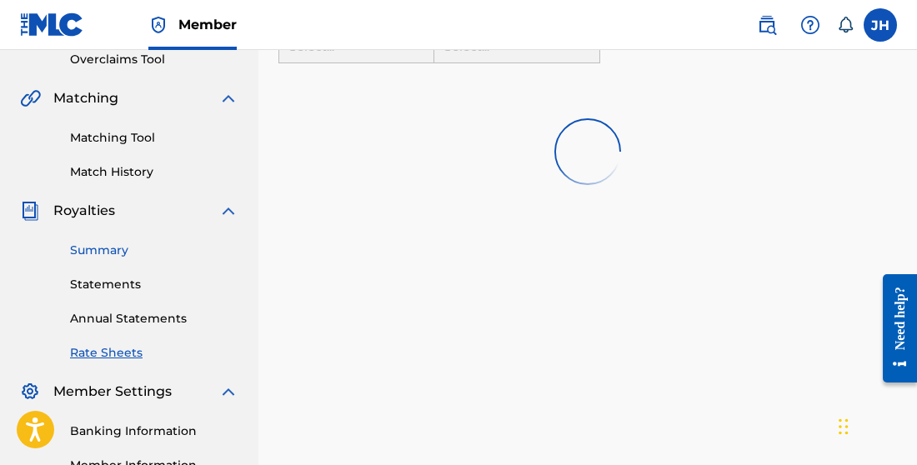
click at [126, 255] on link "Summary" at bounding box center [154, 251] width 168 height 18
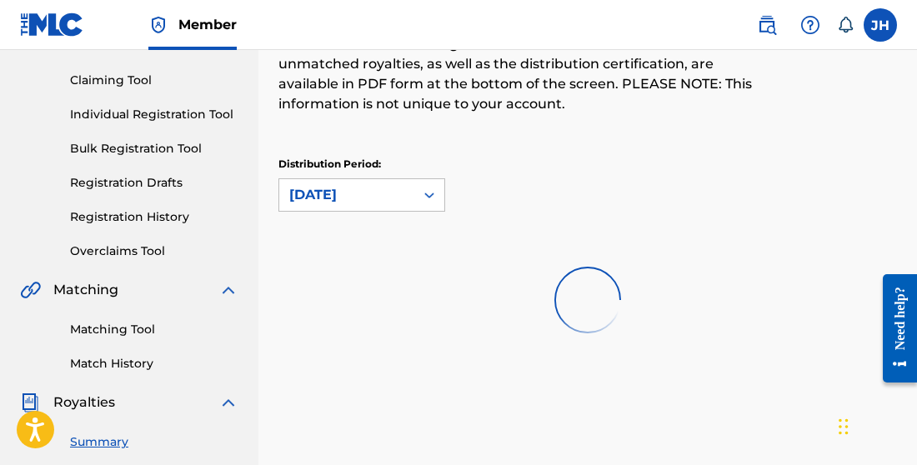
scroll to position [166, 0]
click at [402, 190] on div "April 2021" at bounding box center [346, 194] width 115 height 20
click at [517, 163] on div "Distribution Period: April 2021 selected, 1 of 1. 1 result available. Use Up an…" at bounding box center [587, 183] width 618 height 55
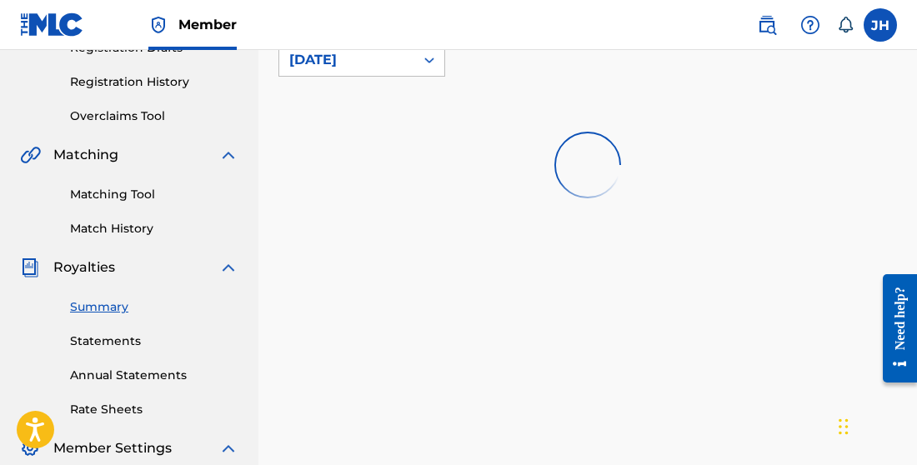
scroll to position [313, 0]
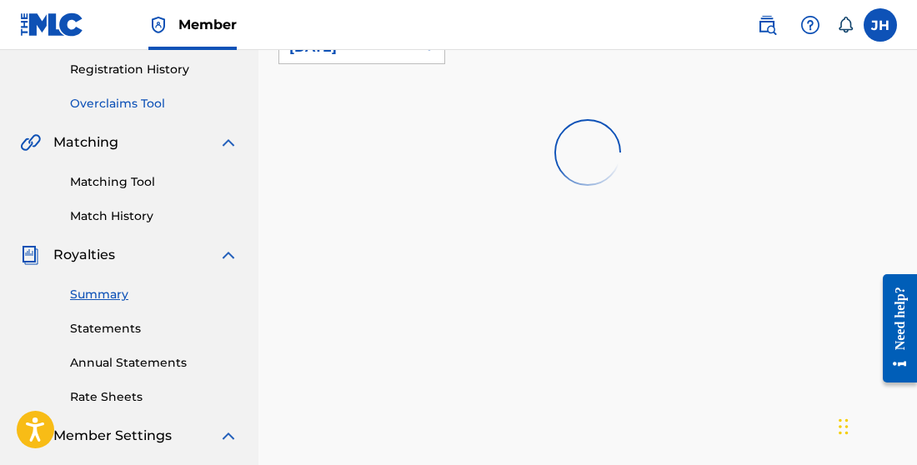
click at [153, 103] on link "Overclaims Tool" at bounding box center [154, 104] width 168 height 18
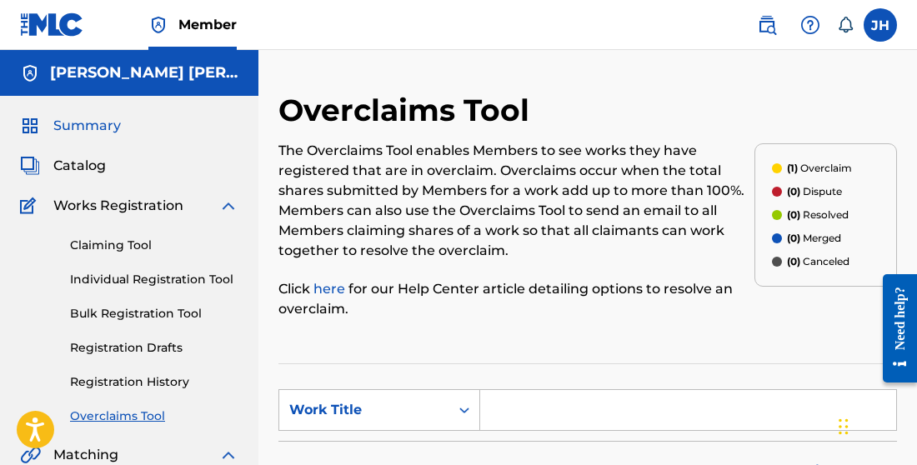
click at [97, 132] on span "Summary" at bounding box center [87, 126] width 68 height 20
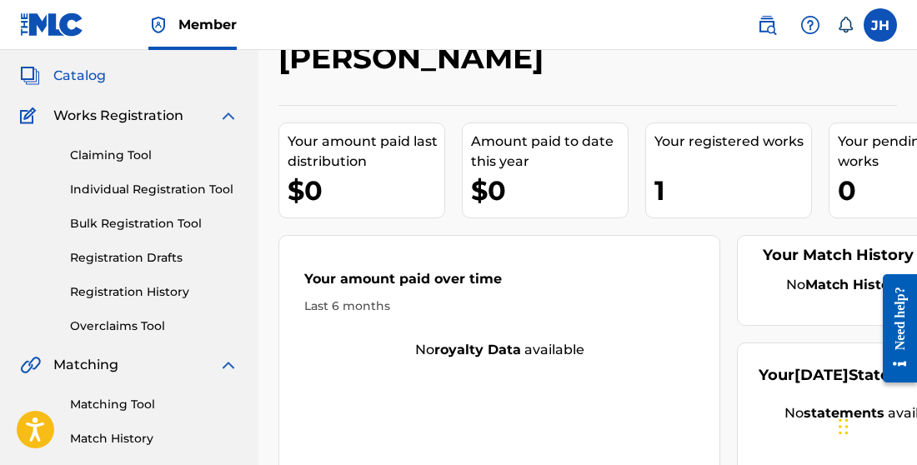
click at [76, 80] on span "Catalog" at bounding box center [79, 76] width 53 height 20
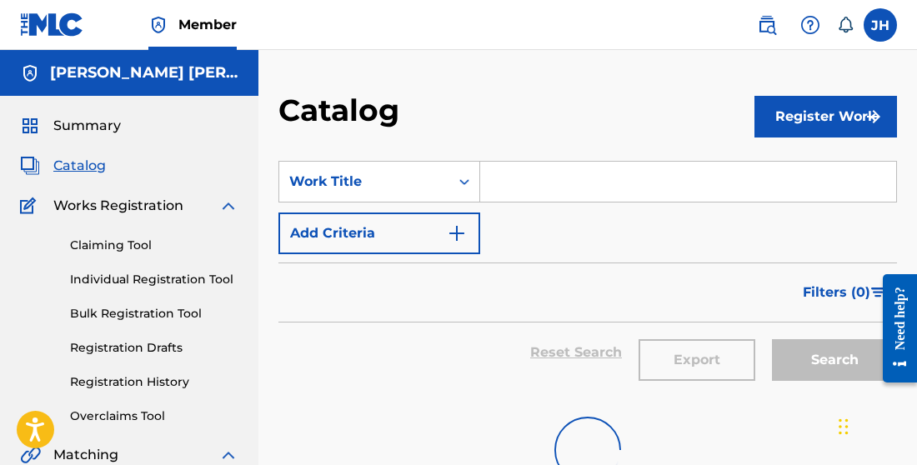
click at [538, 184] on input "Search Form" at bounding box center [688, 182] width 416 height 40
click at [545, 221] on strong "maldito" at bounding box center [521, 219] width 54 height 16
type input "maldito amor"
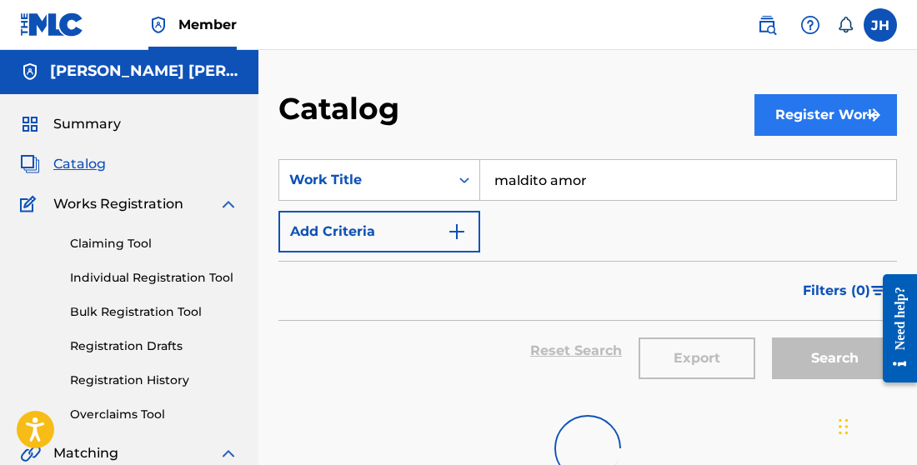
click at [803, 102] on button "Register Work" at bounding box center [825, 115] width 143 height 42
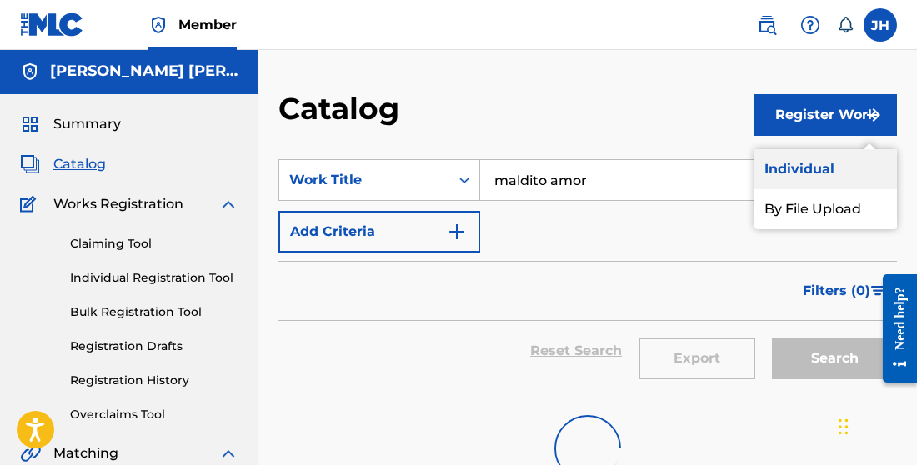
click at [815, 163] on link "Individual" at bounding box center [825, 169] width 143 height 40
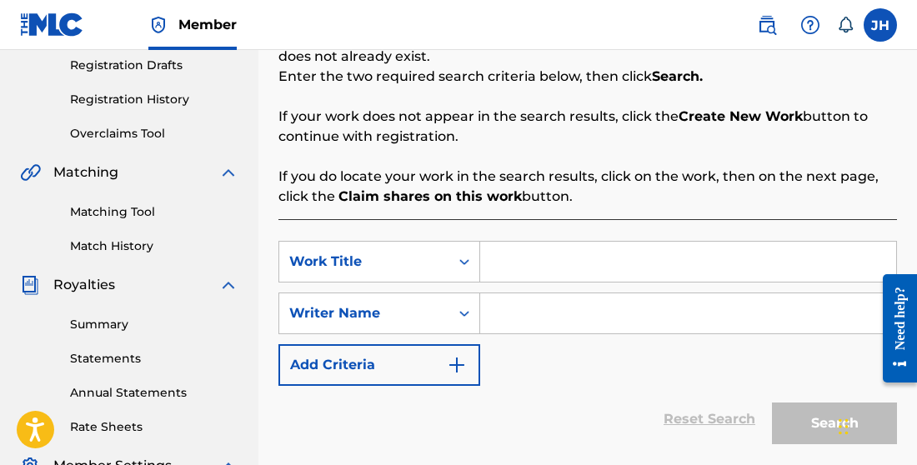
click at [655, 268] on input "Search Form" at bounding box center [688, 262] width 416 height 40
type input "Maldito Amor"
click at [738, 305] on input "Search Form" at bounding box center [688, 313] width 416 height 40
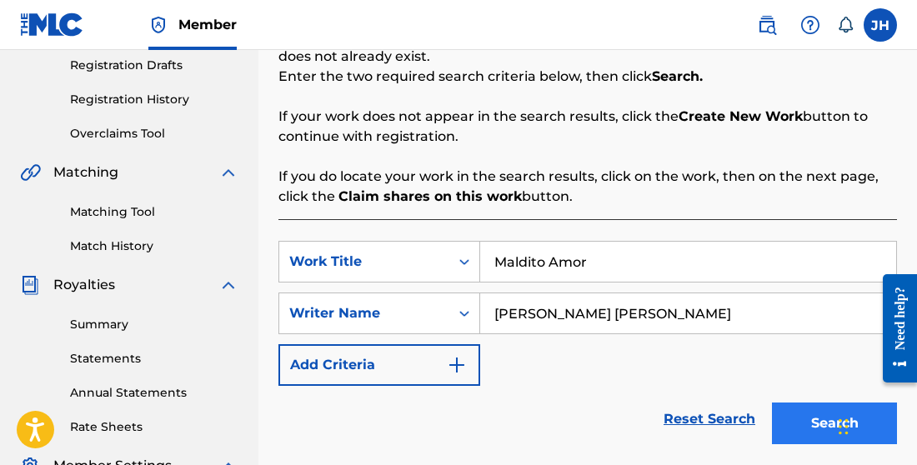
type input "Jose Antonio Hernandez Garcia"
click at [815, 431] on button "Search" at bounding box center [834, 424] width 125 height 42
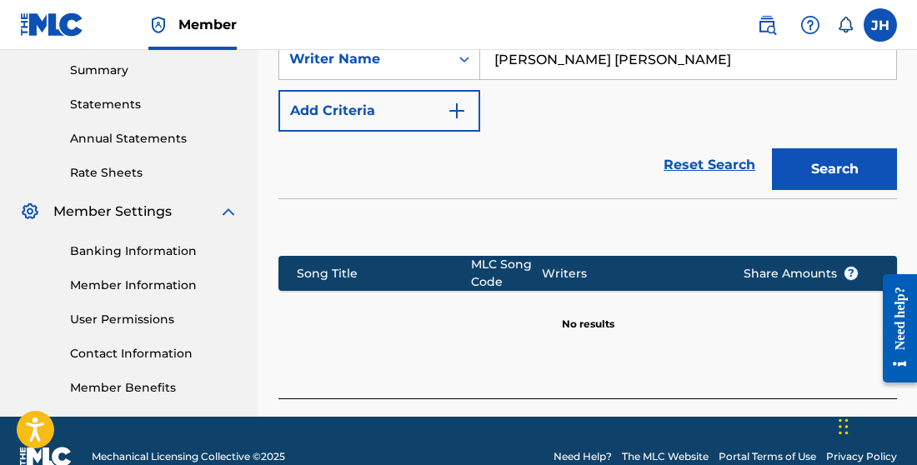
scroll to position [544, 0]
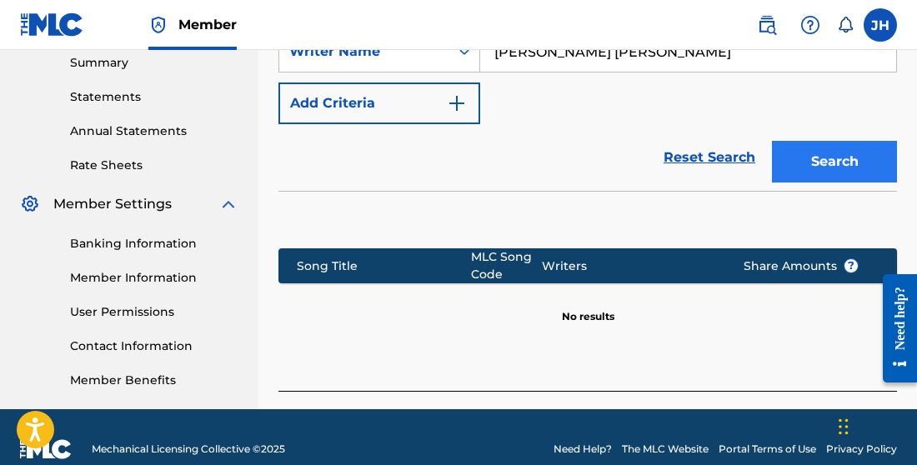
click at [822, 167] on button "Search" at bounding box center [834, 162] width 125 height 42
